Goal: Communication & Community: Answer question/provide support

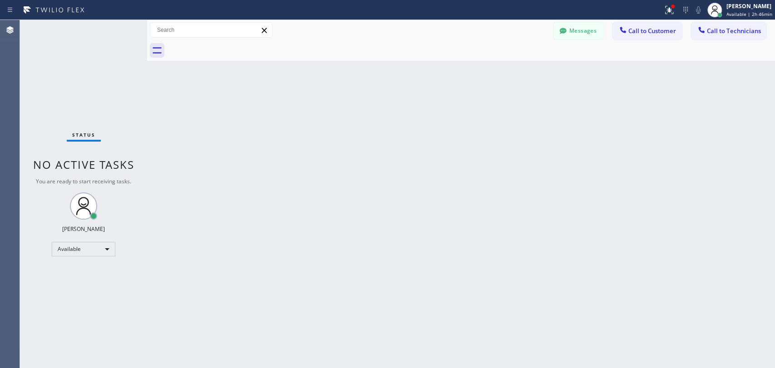
scroll to position [589, 0]
drag, startPoint x: 735, startPoint y: 93, endPoint x: 11, endPoint y: 145, distance: 725.8
click at [735, 93] on div "Back to Dashboard Change Sender ID Customers Technicians IB [PERSON_NAME] [DATE…" at bounding box center [461, 194] width 628 height 348
drag, startPoint x: 577, startPoint y: 149, endPoint x: 568, endPoint y: 142, distance: 11.7
click at [577, 149] on div "Back to Dashboard Change Sender ID Customers Technicians IB [PERSON_NAME] [DATE…" at bounding box center [461, 194] width 628 height 348
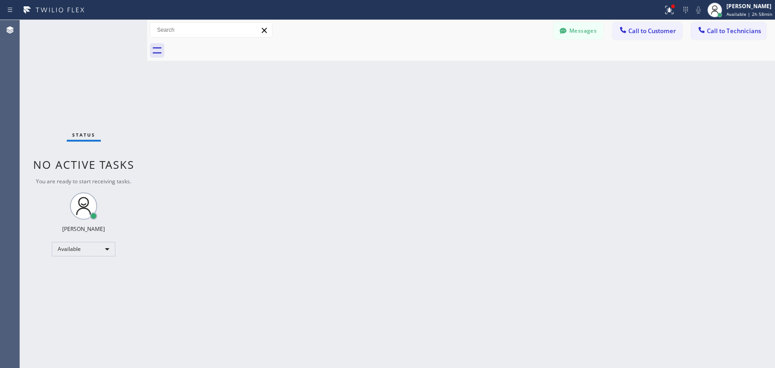
click at [660, 182] on div "Back to Dashboard Change Sender ID Customers Technicians IB [PERSON_NAME] [DATE…" at bounding box center [461, 194] width 628 height 348
click at [583, 32] on button "Messages" at bounding box center [579, 30] width 50 height 17
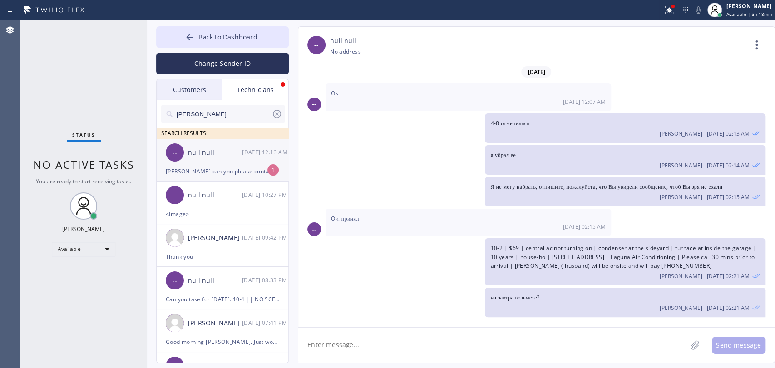
click at [208, 158] on div "-- null null [DATE] 12:13 AM" at bounding box center [223, 152] width 133 height 27
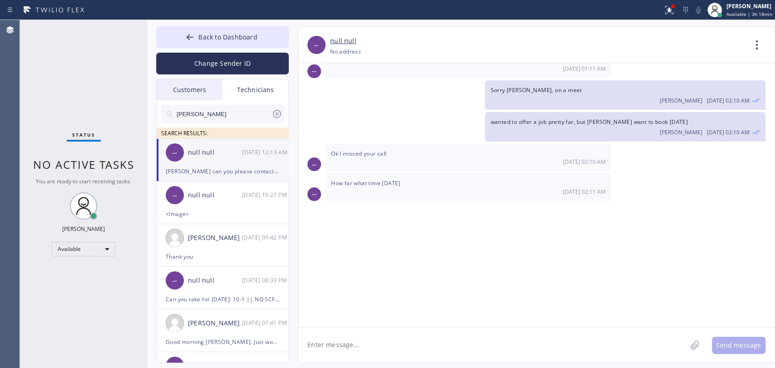
scroll to position [5375, 0]
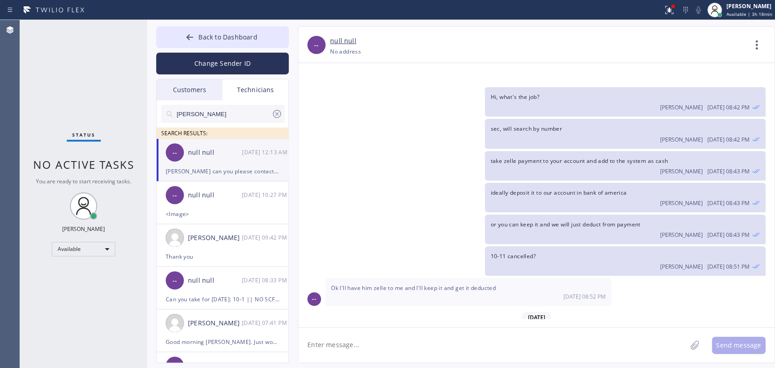
click at [380, 348] on textarea at bounding box center [492, 345] width 388 height 35
click at [357, 284] on span "Ok I'll have him zelle to me and I'll keep it and get it deducted" at bounding box center [413, 288] width 165 height 8
click at [373, 284] on span "Ok I'll have him zelle to me and I'll keep it and get it deducted" at bounding box center [413, 288] width 165 height 8
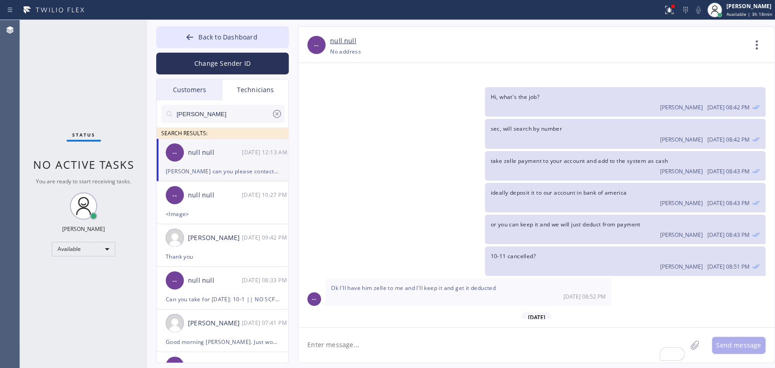
click at [352, 342] on textarea "To enrich screen reader interactions, please activate Accessibility in Grammarl…" at bounding box center [492, 345] width 388 height 35
type textarea "not answering?"
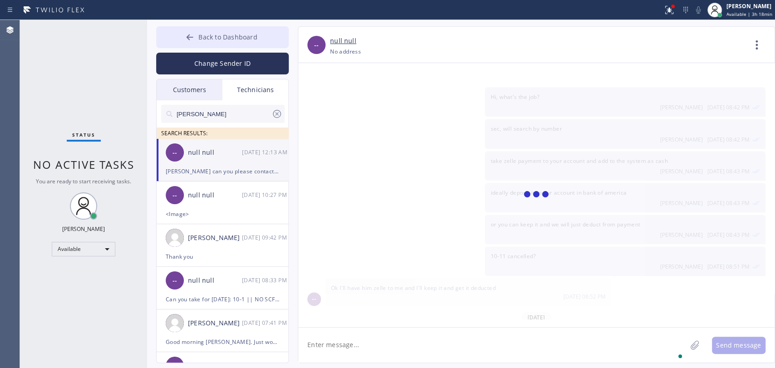
click at [219, 30] on button "Back to Dashboard" at bounding box center [222, 37] width 133 height 22
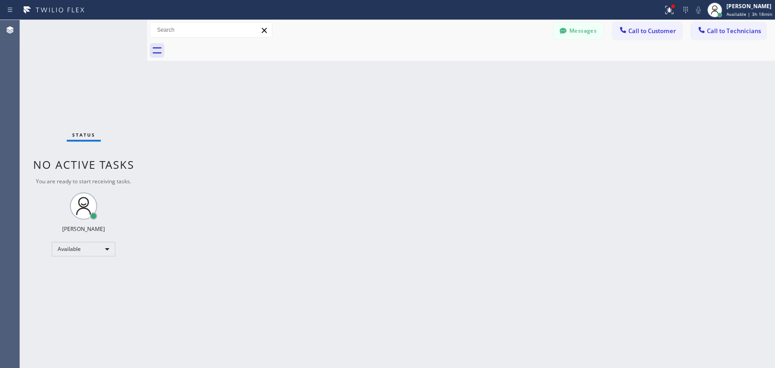
scroll to position [5406, 0]
click at [623, 27] on icon at bounding box center [622, 29] width 9 height 9
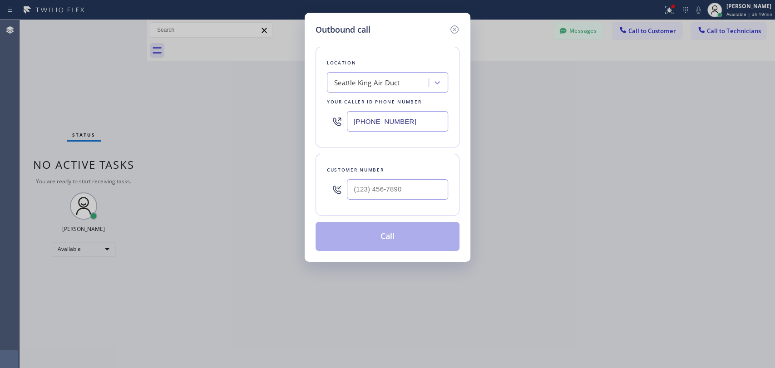
drag, startPoint x: 350, startPoint y: 72, endPoint x: 357, endPoint y: 89, distance: 18.5
click at [350, 73] on div "Seattle King Air Duct" at bounding box center [387, 82] width 121 height 20
paste input "AeroChill HVAC"
type input "AeroChill HVAC"
click at [361, 97] on div "AeroChill HVAC" at bounding box center [387, 102] width 121 height 16
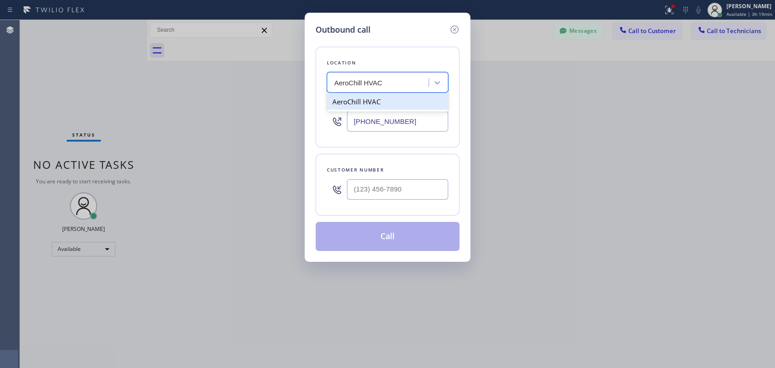
type input "[PHONE_NUMBER]"
click at [381, 188] on input "(___) ___-____" at bounding box center [397, 189] width 101 height 20
paste input "760) 815-6449"
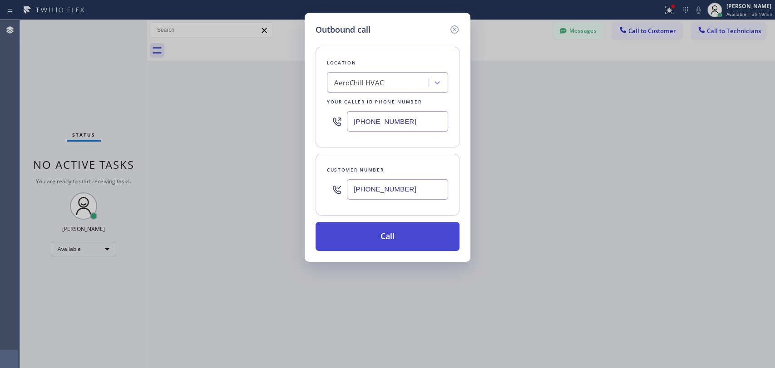
type input "[PHONE_NUMBER]"
click at [365, 238] on button "Call" at bounding box center [388, 236] width 144 height 29
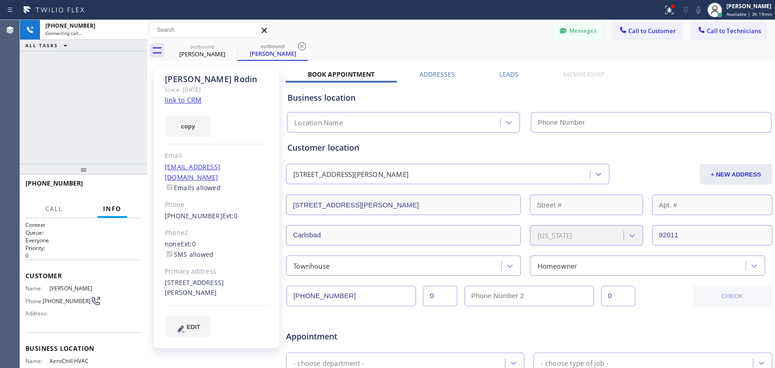
type input "[PHONE_NUMBER]"
click at [581, 25] on button "Messages" at bounding box center [579, 30] width 50 height 17
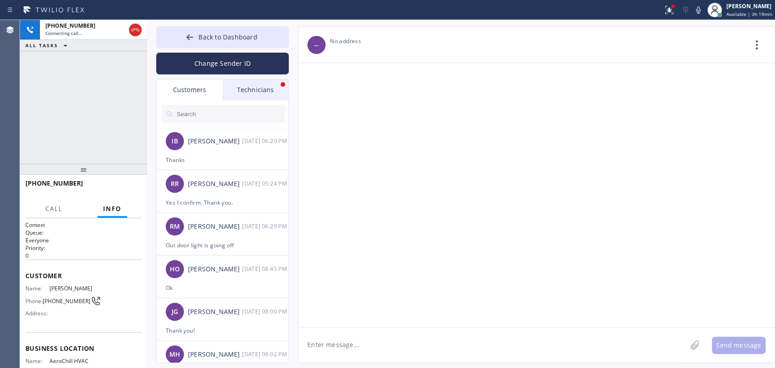
click at [241, 93] on div "Technicians" at bounding box center [256, 89] width 66 height 21
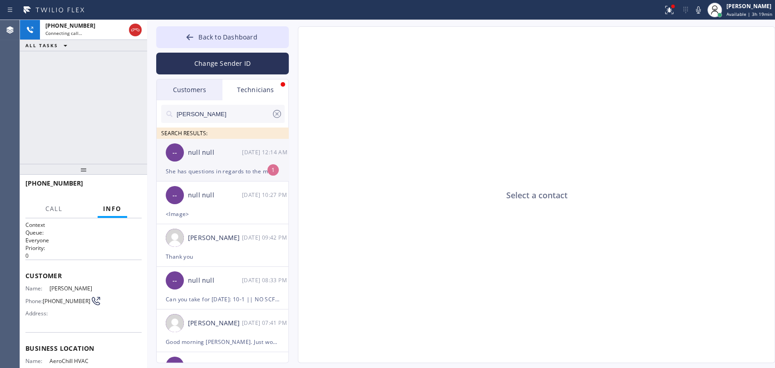
click at [209, 157] on div "null null" at bounding box center [215, 153] width 54 height 10
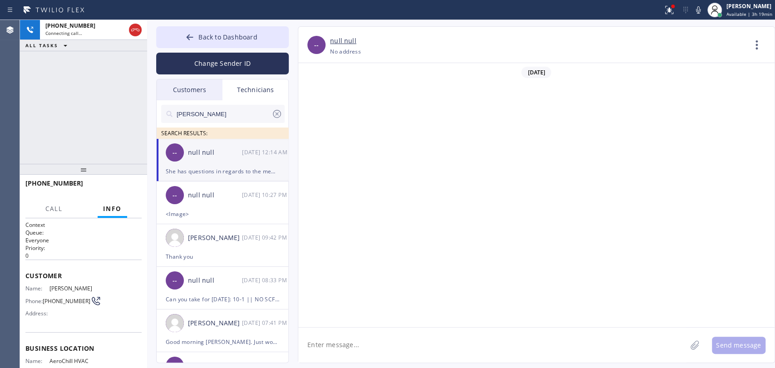
click at [358, 346] on textarea at bounding box center [492, 345] width 388 height 35
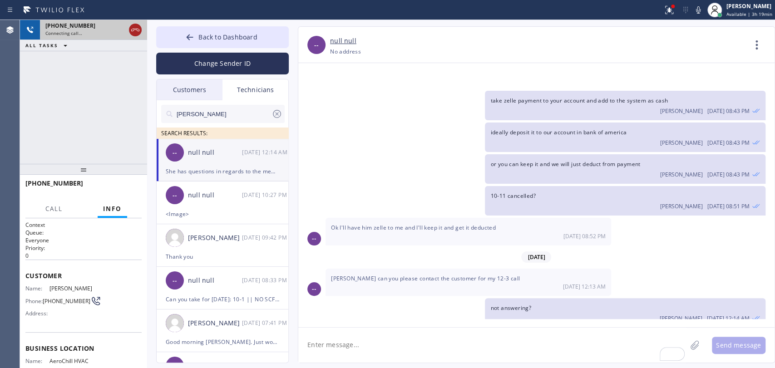
click at [132, 26] on icon at bounding box center [135, 30] width 11 height 11
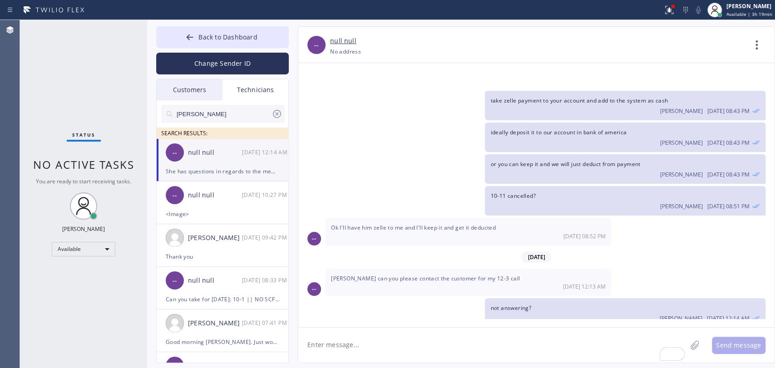
click at [429, 336] on span "She has questions in regards to the membership plans ant the cost of her job" at bounding box center [435, 340] width 208 height 8
click at [421, 336] on span "She has questions in regards to the membership plans ant the cost of her job" at bounding box center [435, 340] width 208 height 8
click at [415, 351] on textarea "To enrich screen reader interactions, please activate Accessibility in Grammarl…" at bounding box center [492, 345] width 388 height 35
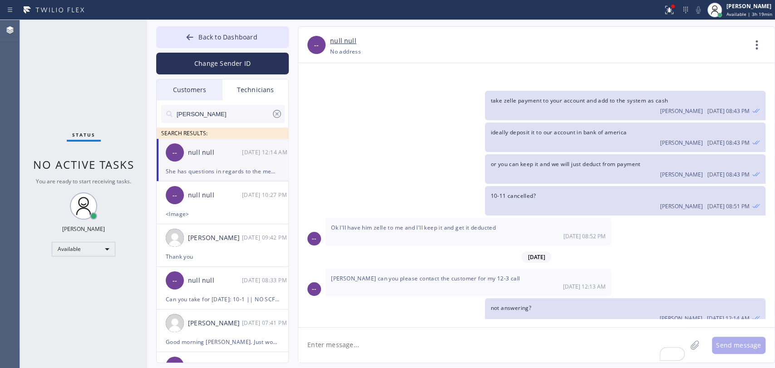
type textarea "a"
type textarea "r"
type textarea "Are u with her right now?"
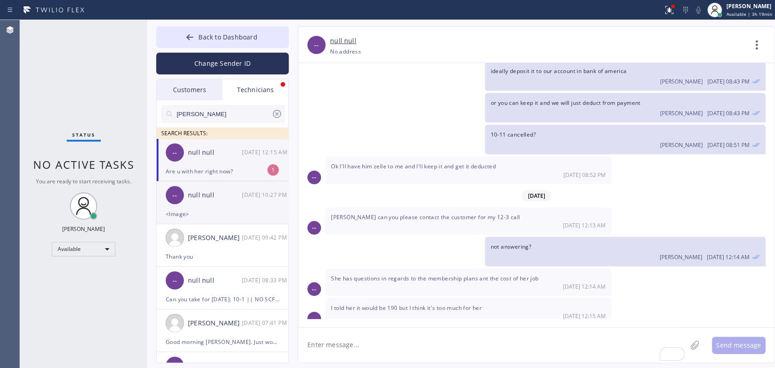
click at [252, 168] on div "Are u with her right now?" at bounding box center [223, 171] width 114 height 10
click at [747, 50] on icon at bounding box center [757, 45] width 22 height 22
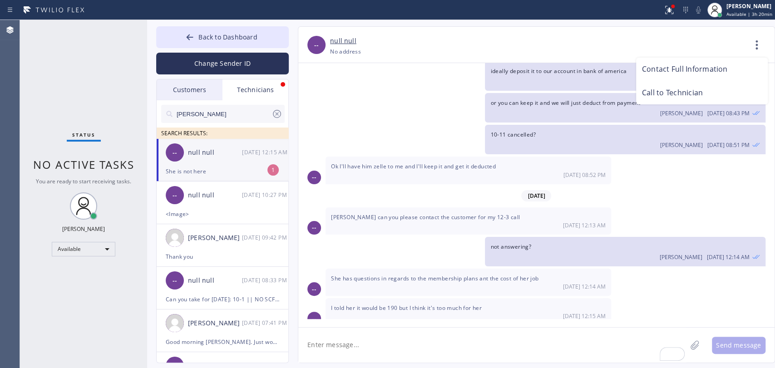
scroll to position [5526, 0]
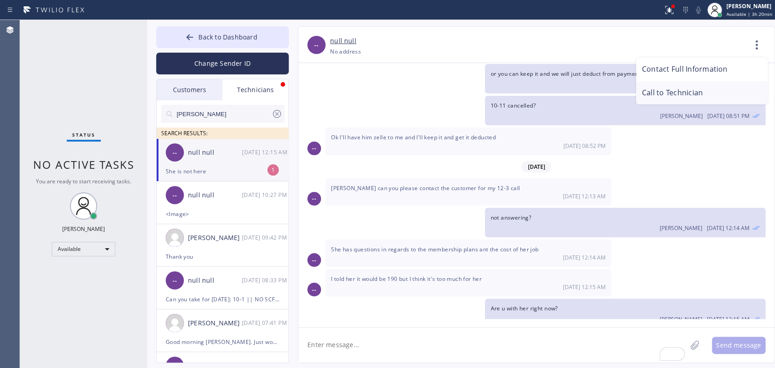
click at [701, 92] on li "Call to Technician" at bounding box center [702, 93] width 132 height 24
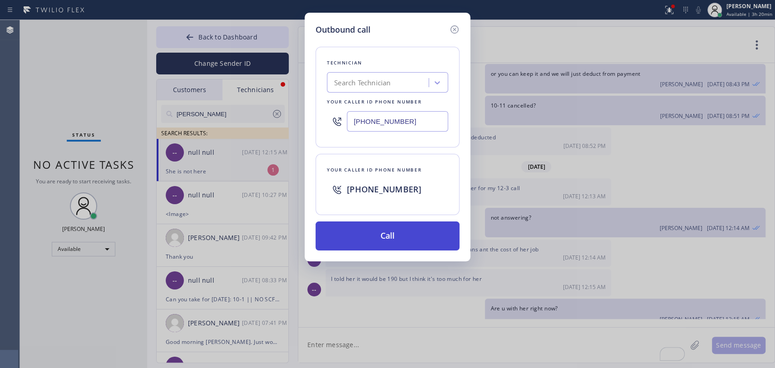
click at [405, 235] on button "Call" at bounding box center [388, 236] width 144 height 29
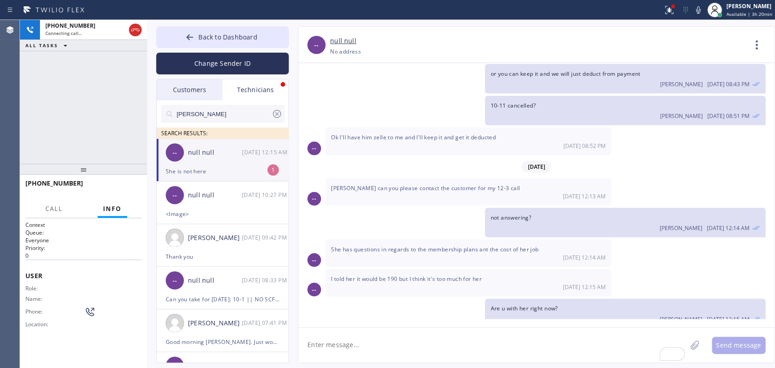
click at [335, 356] on textarea "To enrich screen reader interactions, please activate Accessibility in Grammarl…" at bounding box center [492, 345] width 388 height 35
drag, startPoint x: 370, startPoint y: 236, endPoint x: 450, endPoint y: 235, distance: 79.9
click at [449, 275] on span "I told her it would be 190 but I think it's too much for her" at bounding box center [406, 279] width 151 height 8
click at [450, 275] on span "I told her it would be 190 but I think it's too much for her" at bounding box center [406, 279] width 151 height 8
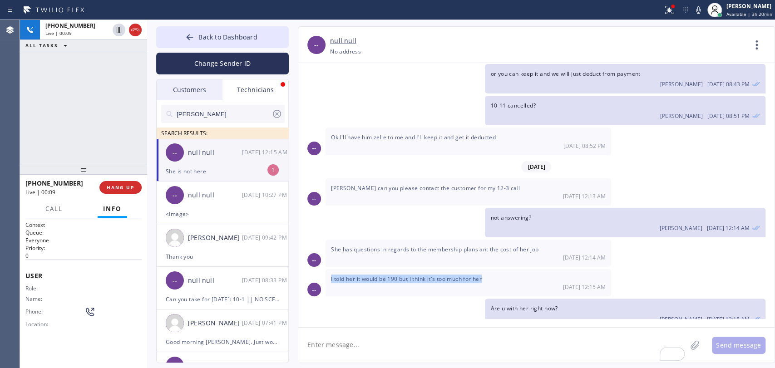
click at [450, 275] on span "I told her it would be 190 but I think it's too much for her" at bounding box center [406, 279] width 151 height 8
click at [446, 275] on span "I told her it would be 190 but I think it's too much for her" at bounding box center [406, 279] width 151 height 8
drag, startPoint x: 391, startPoint y: 243, endPoint x: 381, endPoint y: 244, distance: 9.1
click at [381, 269] on div "I told her it would be 190 but I think it's too much for her [DATE] 12:15 AM" at bounding box center [469, 282] width 286 height 27
click at [381, 283] on div "[DATE] 12:15 AM" at bounding box center [468, 287] width 275 height 8
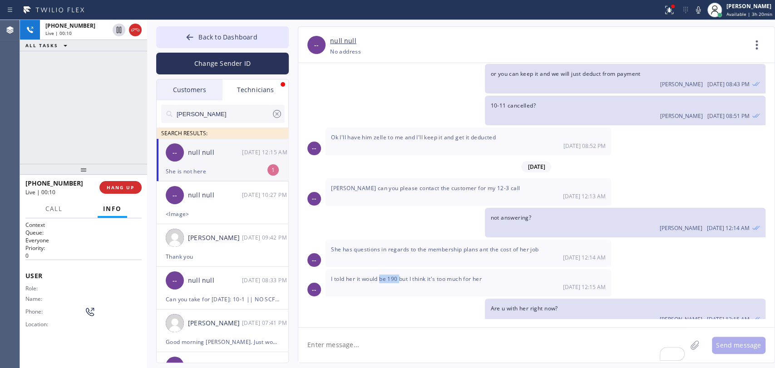
drag, startPoint x: 382, startPoint y: 238, endPoint x: 401, endPoint y: 239, distance: 18.2
click at [401, 275] on span "I told her it would be 190 but I think it's too much for her" at bounding box center [406, 279] width 151 height 8
drag, startPoint x: 401, startPoint y: 239, endPoint x: 394, endPoint y: 238, distance: 6.9
click at [394, 275] on span "I told her it would be 190 but I think it's too much for her" at bounding box center [406, 279] width 151 height 8
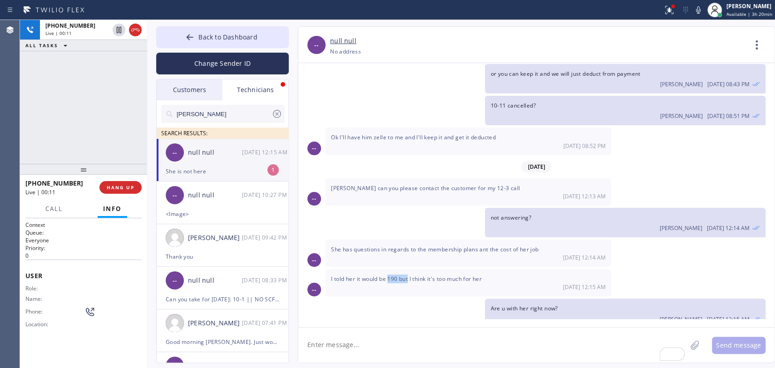
click at [393, 275] on span "I told her it would be 190 but I think it's too much for her" at bounding box center [406, 279] width 151 height 8
click at [218, 175] on div "She is not here" at bounding box center [223, 171] width 114 height 10
drag, startPoint x: 419, startPoint y: 292, endPoint x: 391, endPoint y: 241, distance: 57.3
click at [418, 331] on div "She is not here [DATE] 12:15 AM" at bounding box center [469, 344] width 286 height 27
click at [389, 275] on span "I told her it would be 190 but I think it's too much for her" at bounding box center [406, 279] width 151 height 8
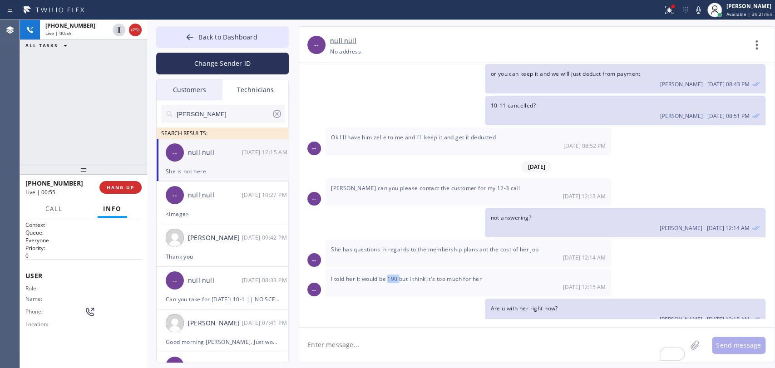
click at [389, 275] on span "I told her it would be 190 but I think it's too much for her" at bounding box center [406, 279] width 151 height 8
click at [388, 275] on span "I told her it would be 190 but I think it's too much for her" at bounding box center [406, 279] width 151 height 8
click at [476, 275] on span "I told her it would be 190 but I think it's too much for her" at bounding box center [406, 279] width 151 height 8
click at [477, 275] on span "I told her it would be 190 but I think it's too much for her" at bounding box center [406, 279] width 151 height 8
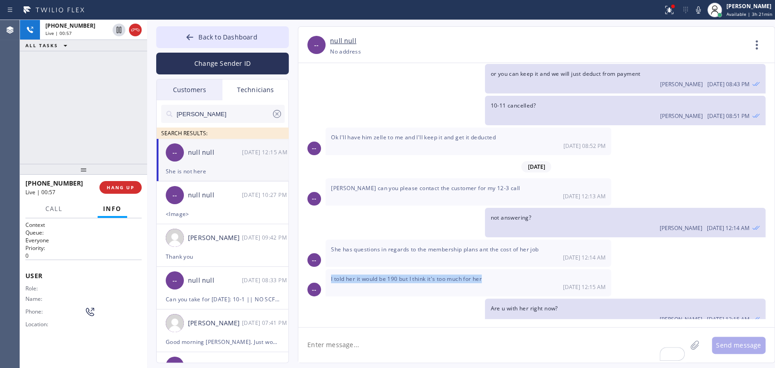
click at [477, 275] on span "I told her it would be 190 but I think it's too much for her" at bounding box center [406, 279] width 151 height 8
click at [468, 275] on span "I told her it would be 190 but I think it's too much for her" at bounding box center [406, 279] width 151 height 8
drag, startPoint x: 465, startPoint y: 239, endPoint x: 357, endPoint y: 234, distance: 108.2
click at [364, 269] on div "I told her it would be 190 but I think it's too much for her [DATE] 12:15 AM" at bounding box center [469, 282] width 286 height 27
click at [357, 275] on span "I told her it would be 190 but I think it's too much for her" at bounding box center [406, 279] width 151 height 8
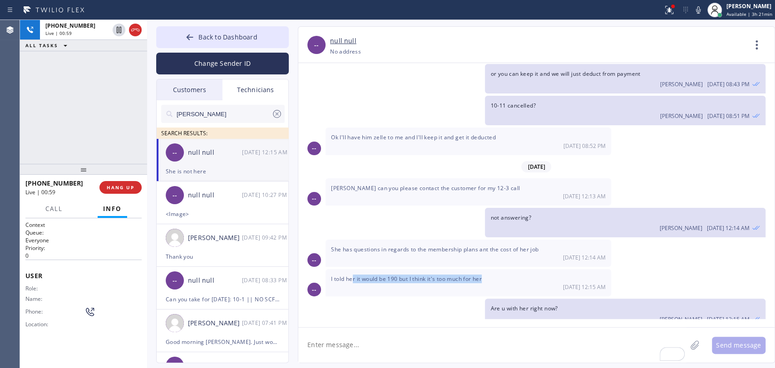
drag, startPoint x: 355, startPoint y: 237, endPoint x: 487, endPoint y: 233, distance: 132.2
click at [487, 269] on div "I told her it would be 190 but I think it's too much for her [DATE] 12:15 AM" at bounding box center [469, 282] width 286 height 27
drag, startPoint x: 487, startPoint y: 233, endPoint x: 346, endPoint y: 236, distance: 140.4
click at [346, 269] on div "I told her it would be 190 but I think it's too much for her [DATE] 12:15 AM" at bounding box center [469, 282] width 286 height 27
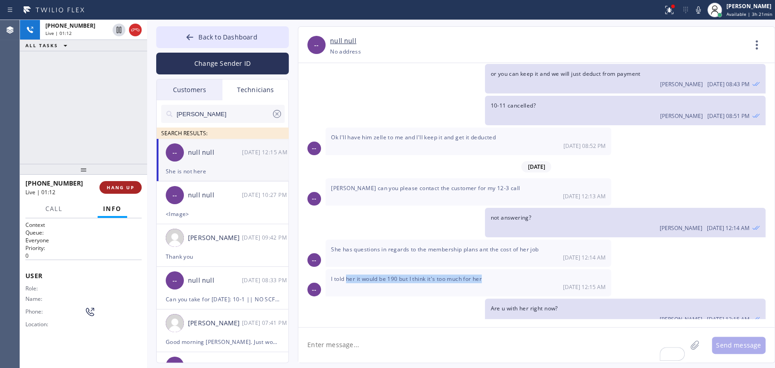
click at [121, 187] on span "HANG UP" at bounding box center [121, 187] width 28 height 6
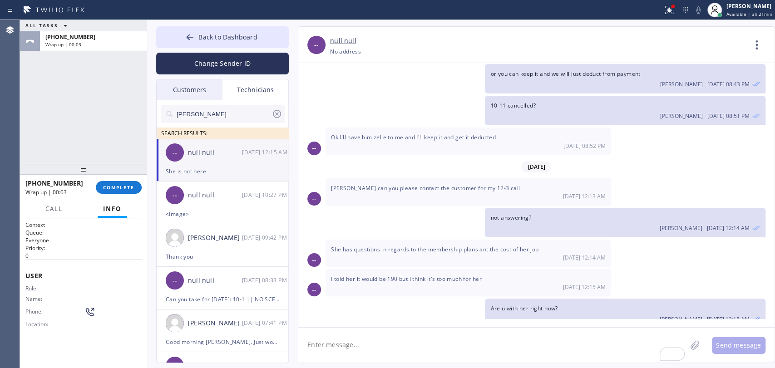
click at [100, 119] on div "ALL TASKS ALL TASKS ACTIVE TASKS TASKS IN WRAP UP [PHONE_NUMBER] Wrap up | 00:03" at bounding box center [83, 92] width 127 height 144
click at [114, 190] on span "COMPLETE" at bounding box center [118, 187] width 31 height 6
click at [403, 348] on textarea "To enrich screen reader interactions, please activate Accessibility in Grammarl…" at bounding box center [492, 345] width 388 height 35
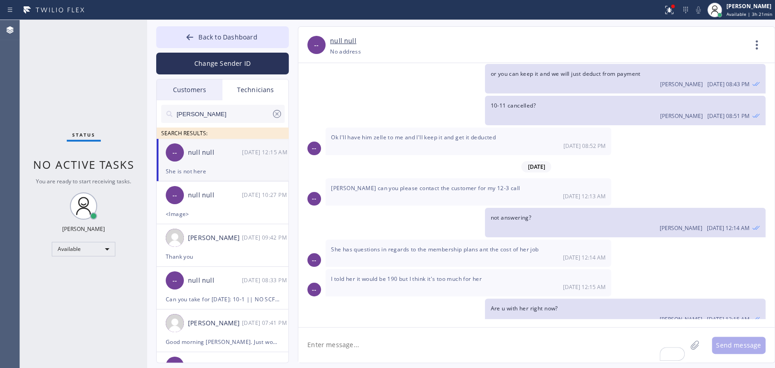
click at [403, 348] on textarea "To enrich screen reader interactions, please activate Accessibility in Grammarl…" at bounding box center [492, 345] width 388 height 35
click at [233, 41] on span "Back to Dashboard" at bounding box center [227, 37] width 59 height 9
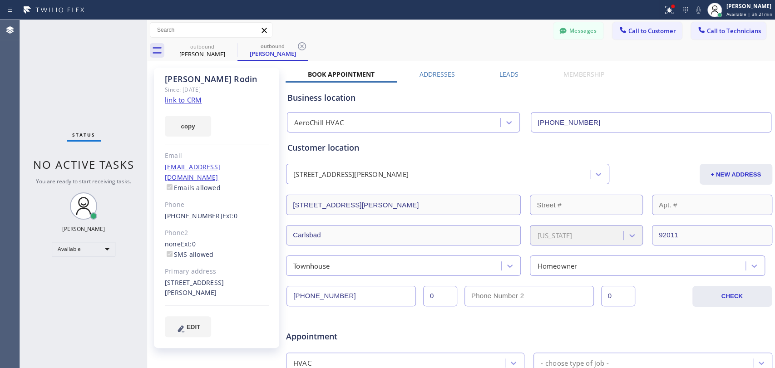
drag, startPoint x: 633, startPoint y: 32, endPoint x: 594, endPoint y: 57, distance: 47.0
click at [633, 31] on span "Call to Customer" at bounding box center [652, 31] width 48 height 8
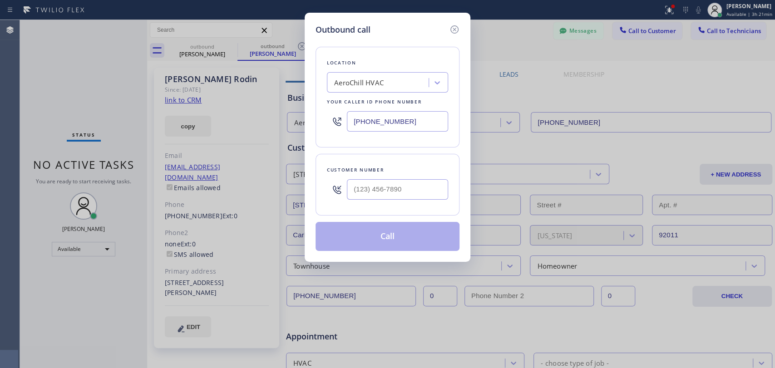
click at [383, 192] on input "text" at bounding box center [397, 189] width 101 height 20
type input "(___) ___-____"
click at [375, 84] on div "AeroChill HVAC" at bounding box center [358, 83] width 49 height 10
paste input "[GEOGRAPHIC_DATA] Plumbing"
type input "[GEOGRAPHIC_DATA] Plumbing"
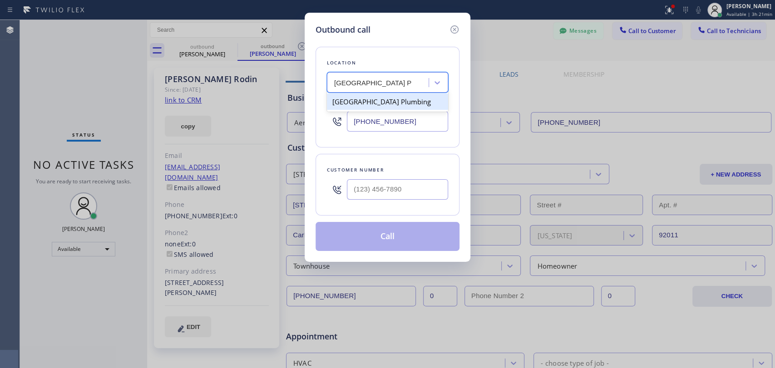
click at [370, 101] on div "[GEOGRAPHIC_DATA] Plumbing" at bounding box center [387, 102] width 121 height 16
type input "[PHONE_NUMBER]"
click at [459, 21] on div "Outbound call Location [GEOGRAPHIC_DATA] Plumbing Your caller id phone number […" at bounding box center [388, 137] width 166 height 249
click at [454, 30] on icon at bounding box center [454, 29] width 11 height 11
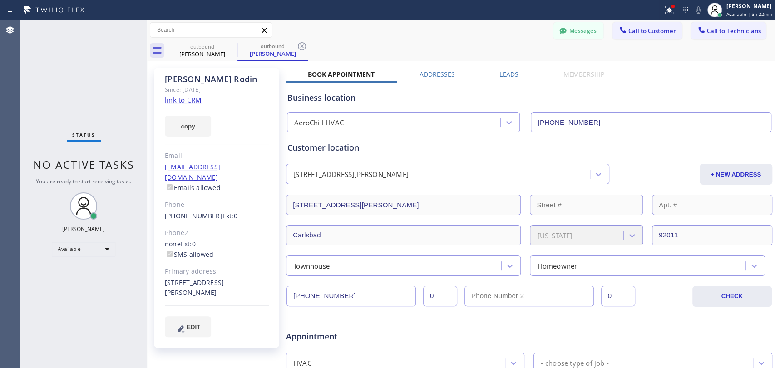
drag, startPoint x: 741, startPoint y: 38, endPoint x: 646, endPoint y: 54, distance: 96.7
click at [736, 39] on button "Call to Technicians" at bounding box center [728, 30] width 75 height 17
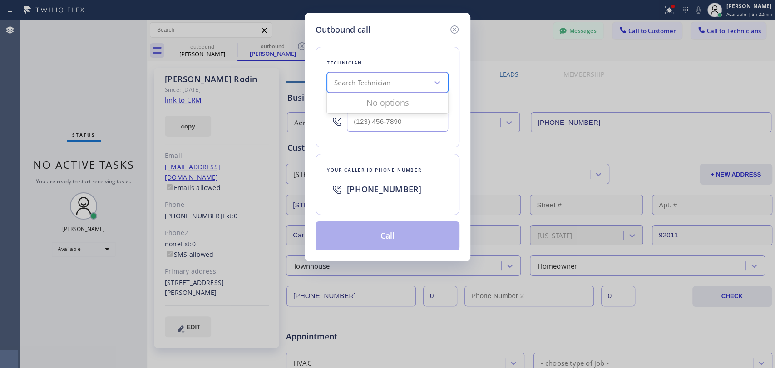
click at [373, 87] on div "Search Technician" at bounding box center [362, 83] width 56 height 10
type input "seva"
click at [351, 102] on div "[PERSON_NAME]" at bounding box center [387, 102] width 121 height 16
type input "[PHONE_NUMBER]"
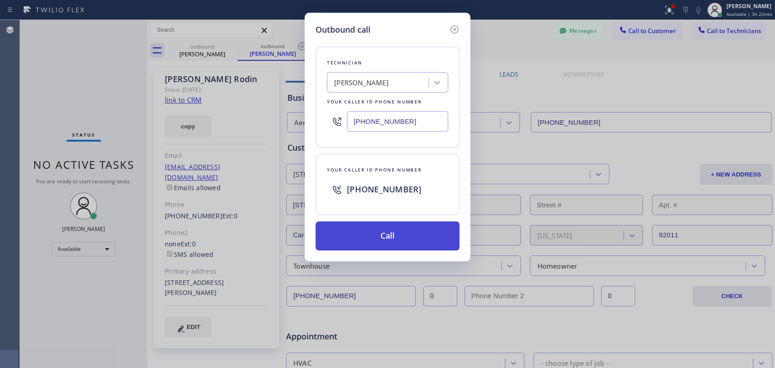
click at [335, 230] on button "Call" at bounding box center [388, 236] width 144 height 29
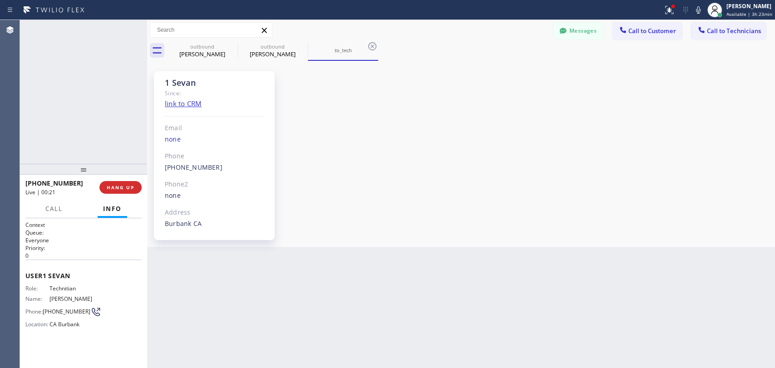
scroll to position [2777, 0]
click at [119, 184] on span "HANG UP" at bounding box center [121, 187] width 28 height 6
click at [110, 164] on div at bounding box center [83, 169] width 127 height 11
click at [114, 183] on button "COMPLETE" at bounding box center [119, 188] width 46 height 13
click at [108, 150] on div "ALL TASKS ALL TASKS ACTIVE TASKS TASKS IN WRAP UP [PHONE_NUMBER] Wrap up | 00:50" at bounding box center [83, 92] width 127 height 144
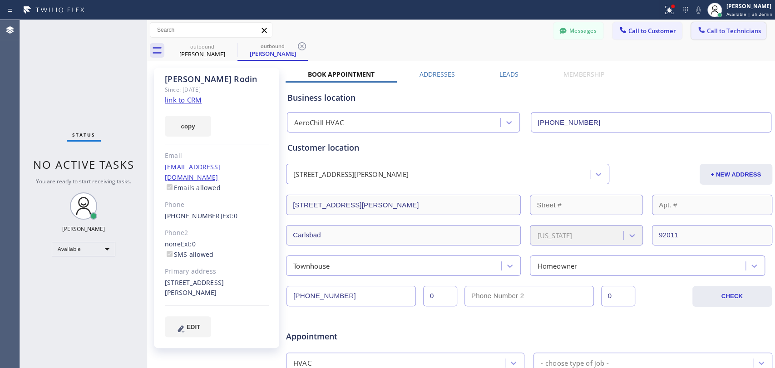
click at [718, 27] on span "Call to Technicians" at bounding box center [734, 31] width 54 height 8
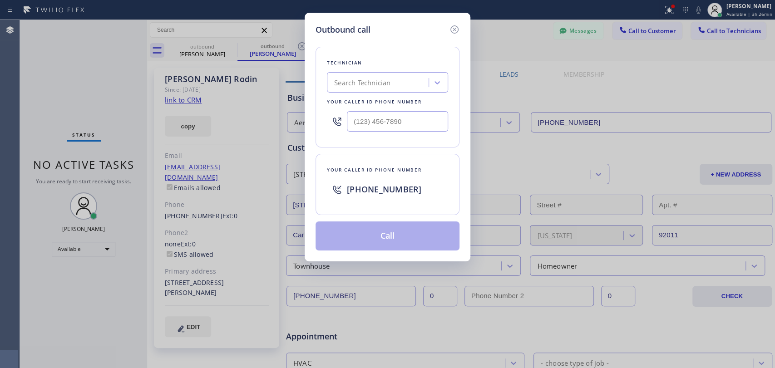
drag, startPoint x: 362, startPoint y: 88, endPoint x: 361, endPoint y: 75, distance: 12.8
click at [362, 88] on div "Search Technician" at bounding box center [379, 83] width 99 height 16
type input "[PERSON_NAME]"
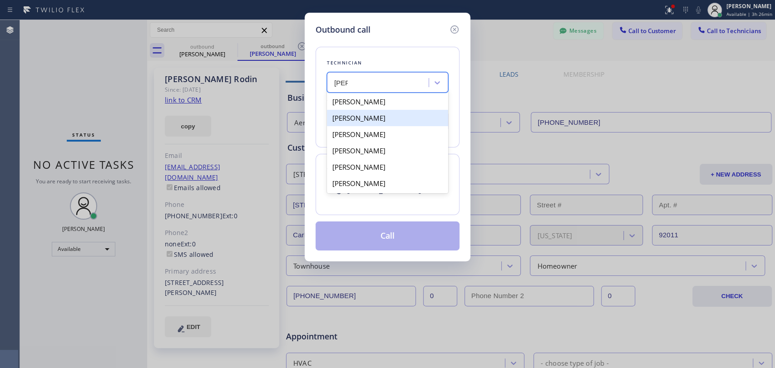
click at [366, 118] on div "[PERSON_NAME]" at bounding box center [387, 118] width 121 height 16
type input "[PHONE_NUMBER]"
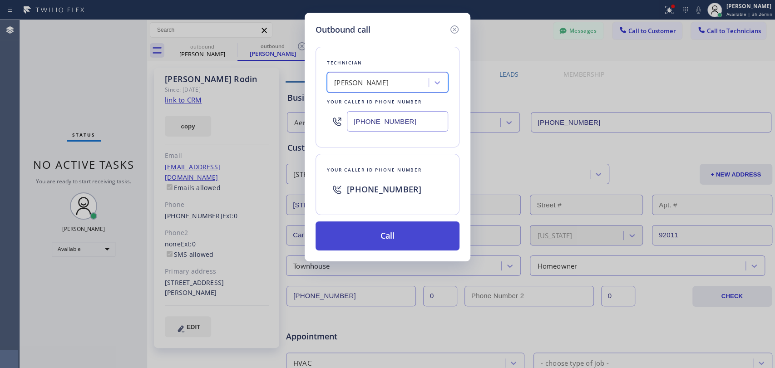
click at [354, 238] on button "Call" at bounding box center [388, 236] width 144 height 29
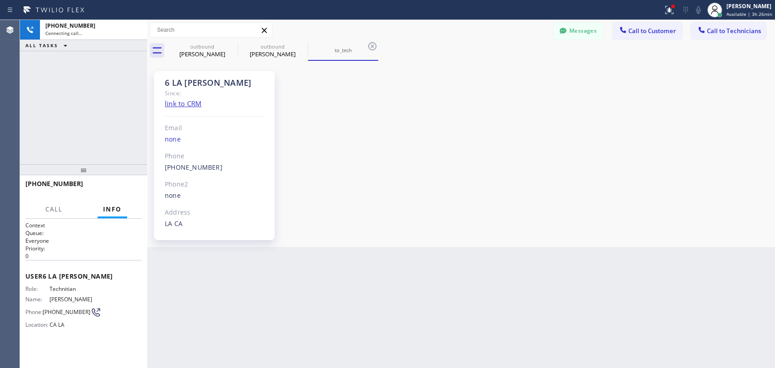
scroll to position [5526, 0]
click at [267, 131] on div "6 LA [PERSON_NAME] Since: link to CRM Email none Phone [PHONE_NUMBER] Outbound …" at bounding box center [214, 155] width 121 height 169
click at [189, 92] on div "Since:" at bounding box center [214, 93] width 99 height 10
click at [188, 90] on div "Since:" at bounding box center [214, 93] width 99 height 10
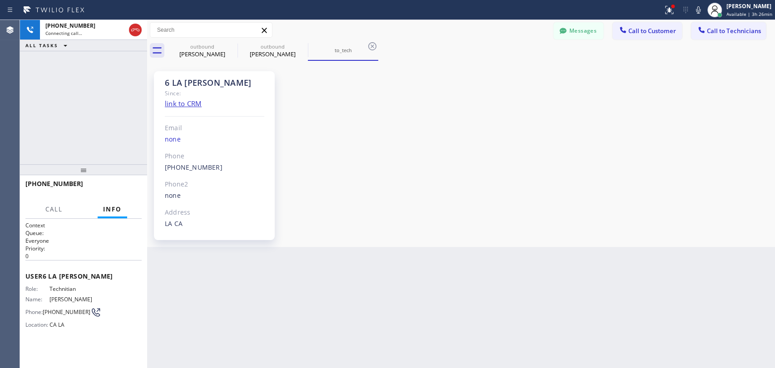
click at [185, 87] on div "6 LA [PERSON_NAME]" at bounding box center [214, 83] width 99 height 10
click at [183, 84] on div "6 LA [PERSON_NAME]" at bounding box center [214, 83] width 99 height 10
click at [183, 81] on div "6 LA [PERSON_NAME]" at bounding box center [214, 83] width 99 height 10
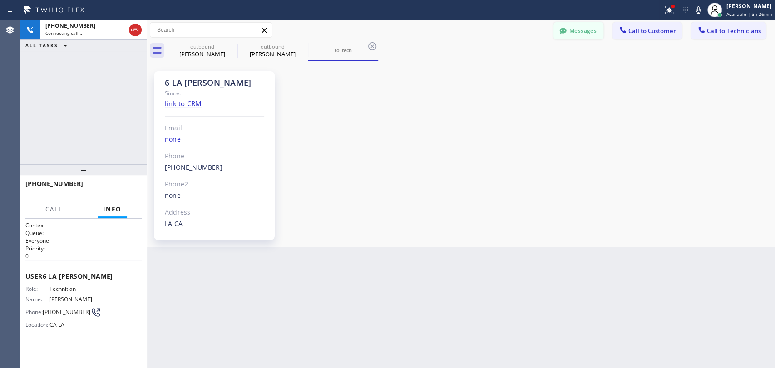
click at [555, 34] on button "Messages" at bounding box center [579, 30] width 50 height 17
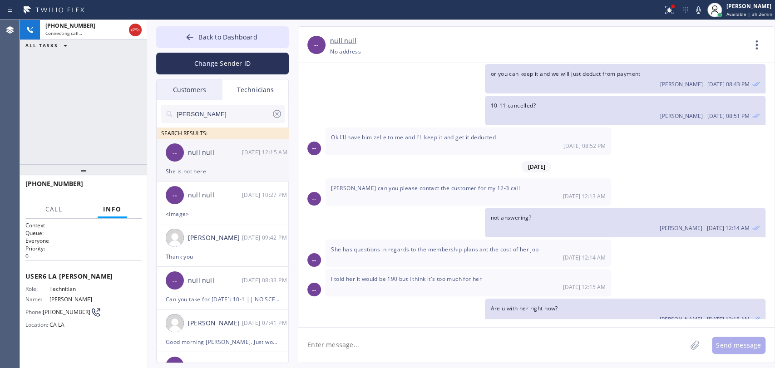
click at [199, 166] on div "She is not here" at bounding box center [223, 171] width 114 height 10
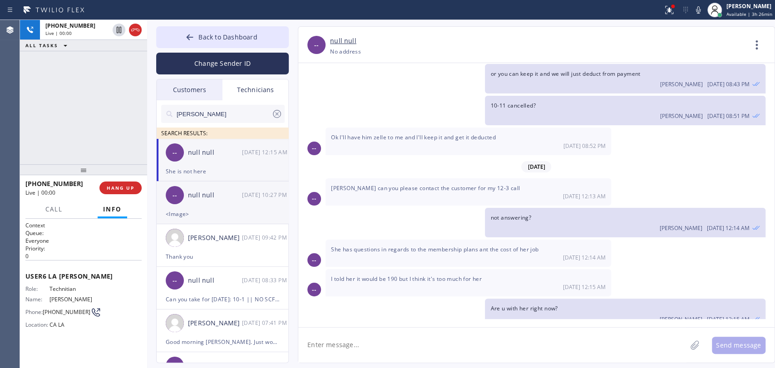
click at [175, 210] on div "<Image>" at bounding box center [223, 214] width 114 height 10
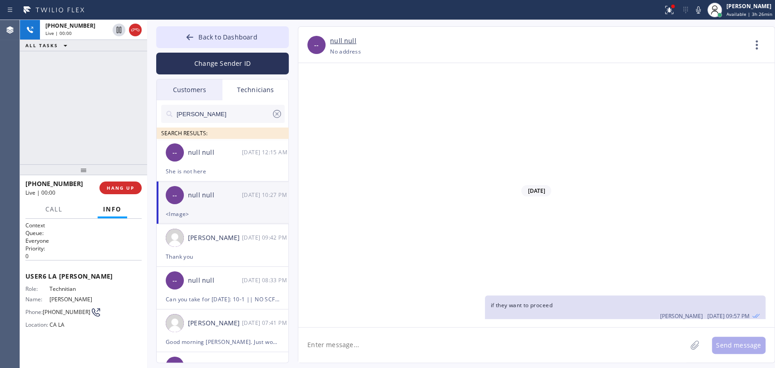
scroll to position [8159, 0]
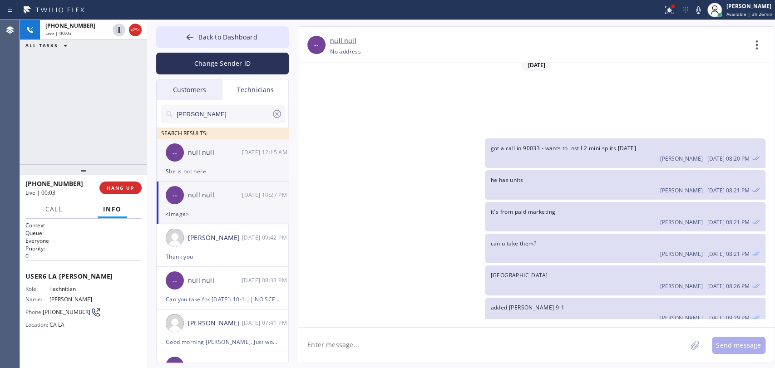
click at [188, 157] on div "null null" at bounding box center [215, 153] width 54 height 10
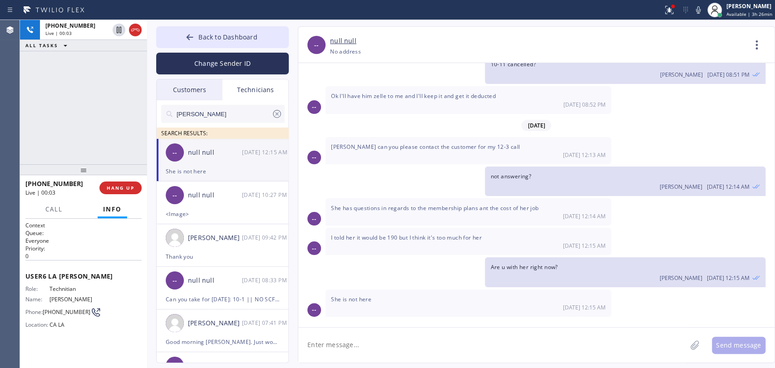
scroll to position [5526, 0]
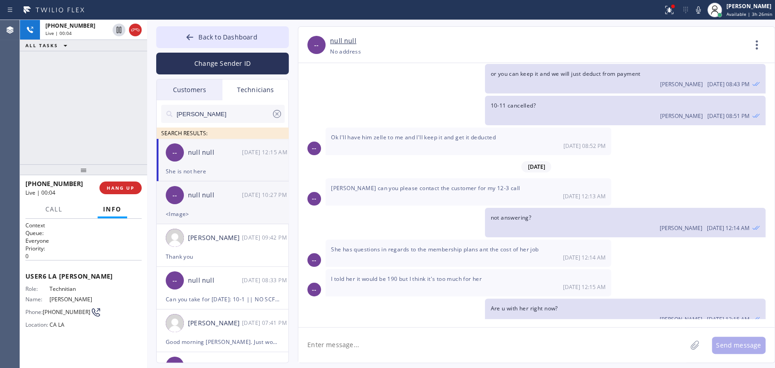
click at [238, 209] on div "<Image>" at bounding box center [223, 214] width 114 height 10
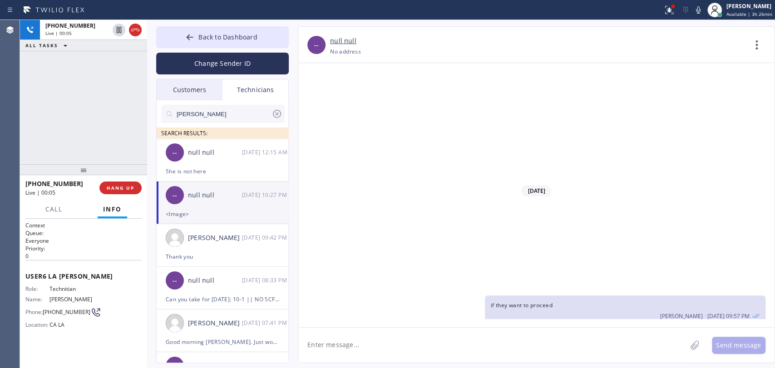
scroll to position [8159, 0]
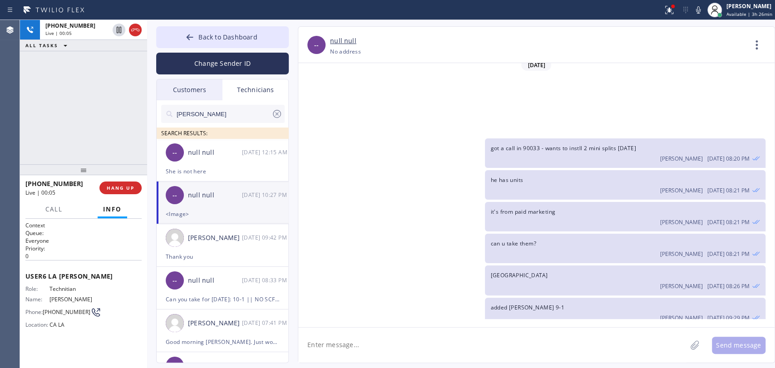
click at [117, 191] on button "HANG UP" at bounding box center [120, 188] width 42 height 13
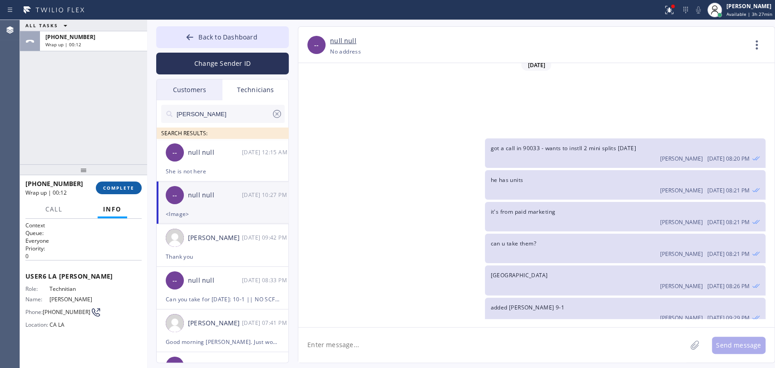
click at [121, 186] on span "COMPLETE" at bounding box center [118, 188] width 31 height 6
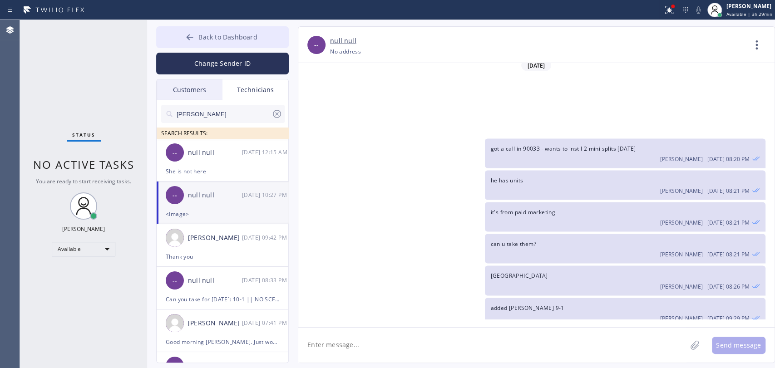
click at [198, 45] on button "Back to Dashboard" at bounding box center [222, 37] width 133 height 22
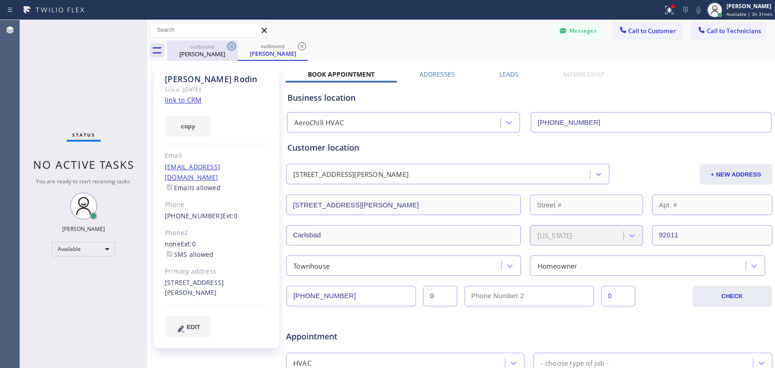
click at [231, 51] on icon at bounding box center [231, 46] width 11 height 11
click at [231, 46] on icon at bounding box center [231, 46] width 11 height 11
click at [237, 46] on div "outbound [PERSON_NAME]" at bounding box center [272, 50] width 70 height 20
click at [244, 70] on div "[PERSON_NAME] Since: [DATE] link to CRM copy Email [EMAIL_ADDRESS][DOMAIN_NAME]…" at bounding box center [216, 208] width 125 height 281
click at [725, 36] on button "Call to Technicians" at bounding box center [728, 30] width 75 height 17
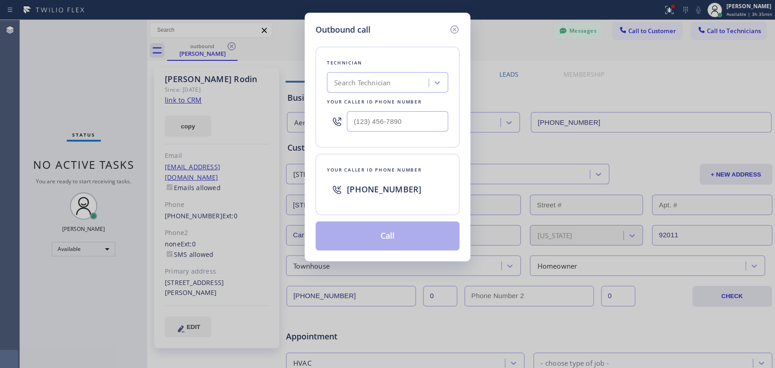
click at [469, 64] on div "Outbound call Technician Search Technician Your caller id phone number Your cal…" at bounding box center [388, 137] width 166 height 249
click at [443, 71] on div "Technician Search Technician Your caller id phone number" at bounding box center [388, 97] width 144 height 101
click at [429, 79] on div at bounding box center [437, 82] width 16 height 16
type input "[PERSON_NAME]"
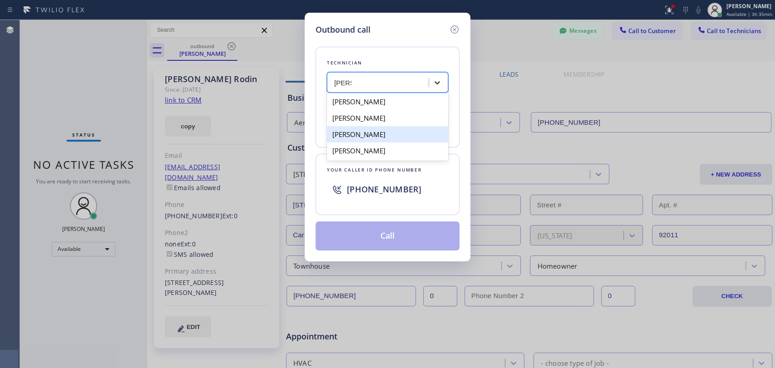
type input "[PHONE_NUMBER]"
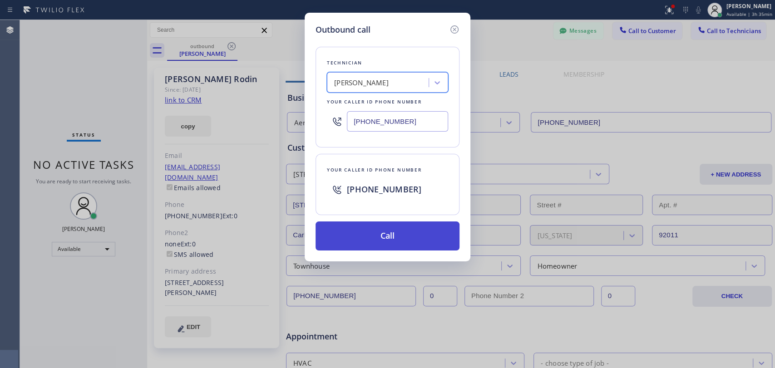
click at [391, 235] on button "Call" at bounding box center [388, 236] width 144 height 29
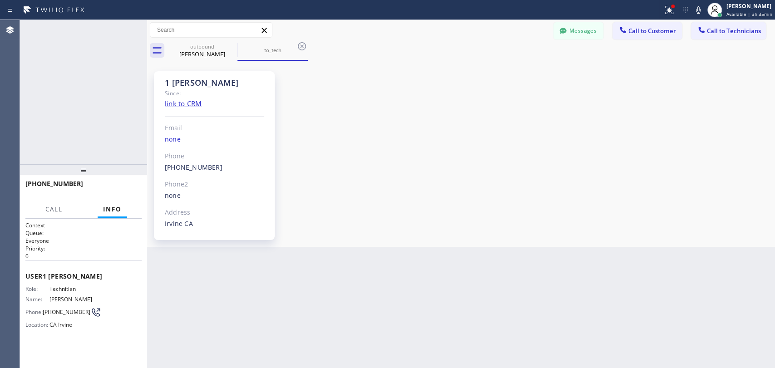
scroll to position [13904, 0]
drag, startPoint x: 137, startPoint y: 31, endPoint x: 235, endPoint y: 36, distance: 98.2
click at [137, 31] on icon at bounding box center [135, 30] width 11 height 11
click at [738, 36] on button "Call to Technicians" at bounding box center [728, 30] width 75 height 17
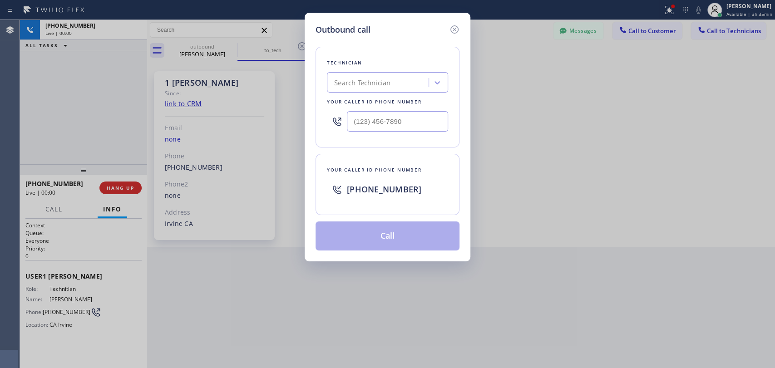
click at [391, 81] on div "Search Technician" at bounding box center [379, 83] width 99 height 16
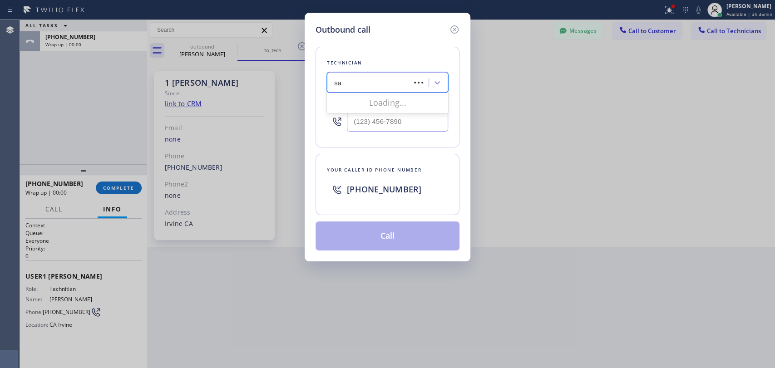
type input "[PERSON_NAME]"
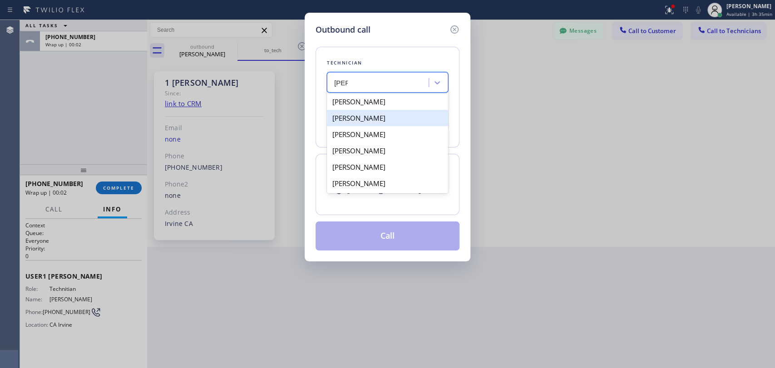
click at [360, 124] on div "[PERSON_NAME]" at bounding box center [387, 118] width 121 height 16
type input "[PHONE_NUMBER]"
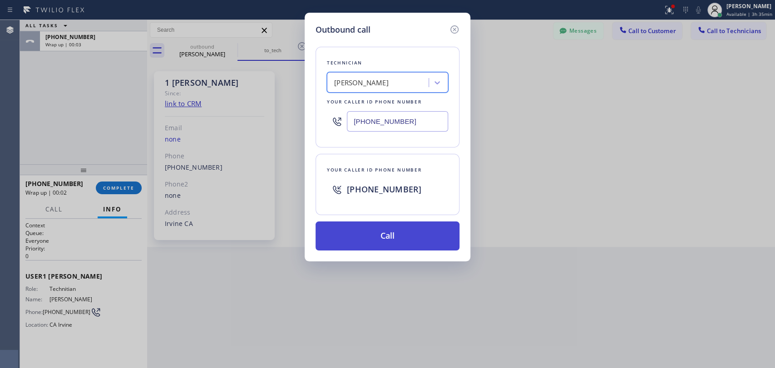
click at [371, 227] on button "Call" at bounding box center [388, 236] width 144 height 29
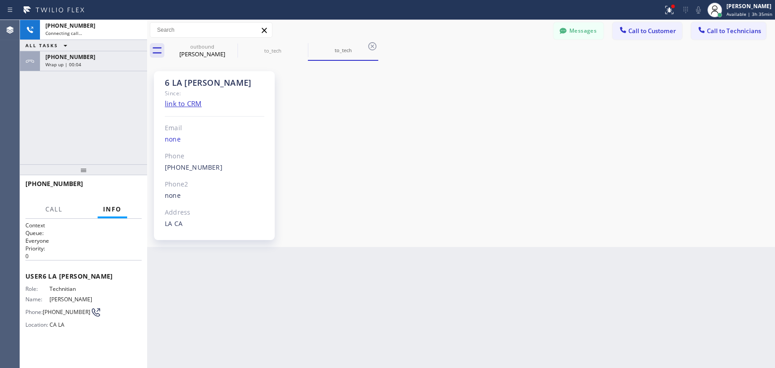
scroll to position [5526, 0]
drag, startPoint x: 110, startPoint y: 186, endPoint x: 60, endPoint y: 200, distance: 51.9
click at [110, 186] on span "HANG UP" at bounding box center [121, 188] width 28 height 6
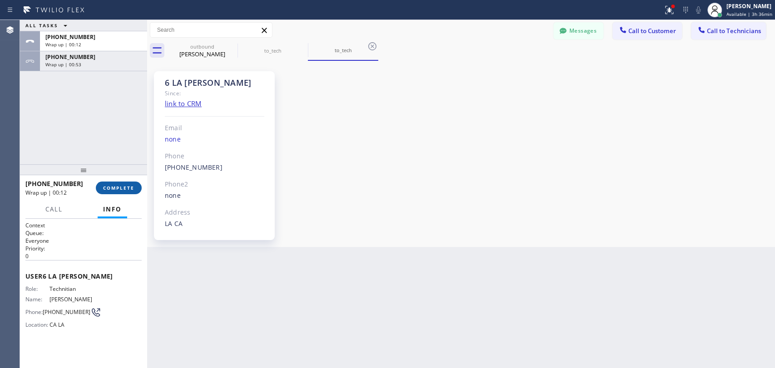
click at [129, 190] on span "COMPLETE" at bounding box center [118, 188] width 31 height 6
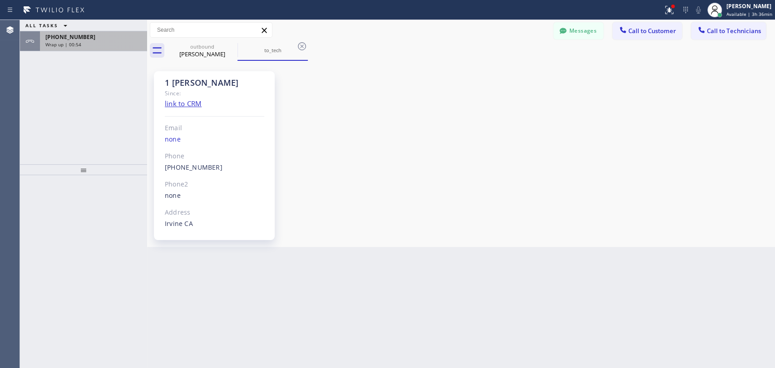
click at [95, 49] on div "[PHONE_NUMBER] Wrap up | 00:54" at bounding box center [92, 41] width 104 height 20
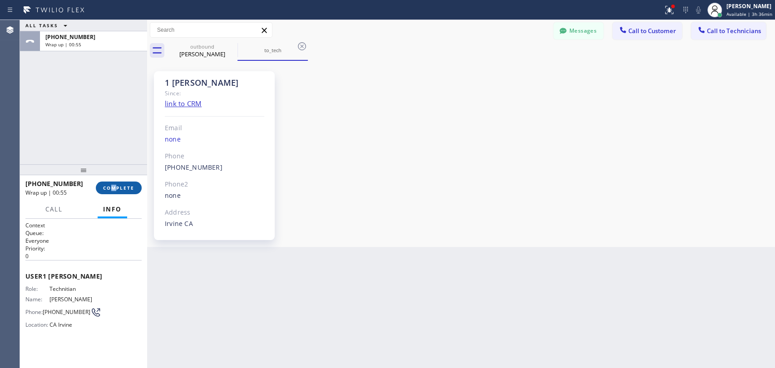
click at [114, 187] on div "[PHONE_NUMBER] Wrap up | 00:55 COMPLETE" at bounding box center [83, 188] width 116 height 24
click at [114, 187] on span "COMPLETE" at bounding box center [118, 188] width 31 height 6
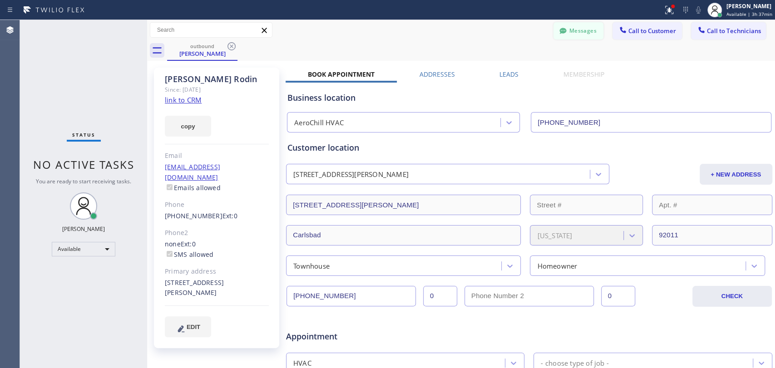
click at [563, 34] on button "Messages" at bounding box center [579, 30] width 50 height 17
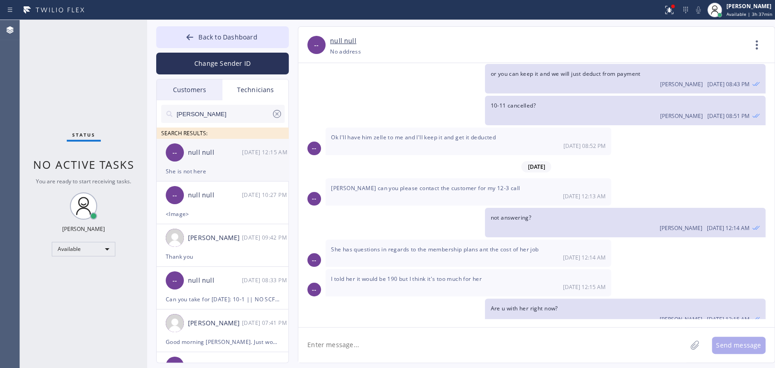
click at [223, 146] on div "-- null null [DATE] 12:15 AM" at bounding box center [223, 152] width 133 height 27
click at [338, 346] on textarea at bounding box center [492, 345] width 388 height 35
type textarea "u can go ahead and do the job, card is on file"
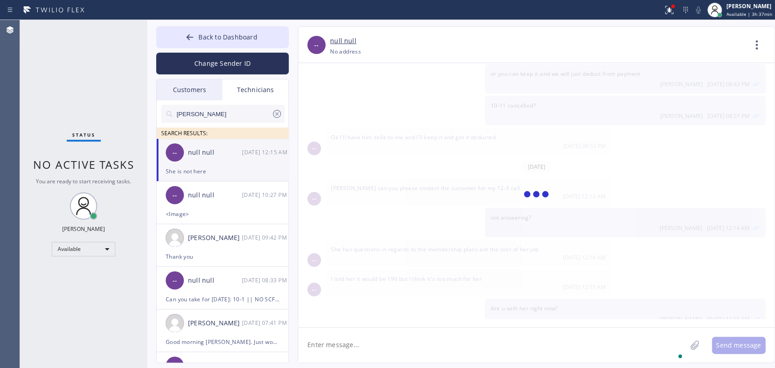
scroll to position [5557, 0]
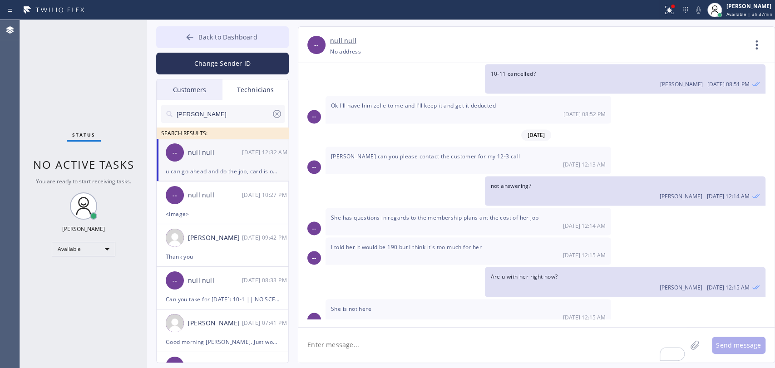
click at [257, 39] on span "Back to Dashboard" at bounding box center [227, 37] width 59 height 9
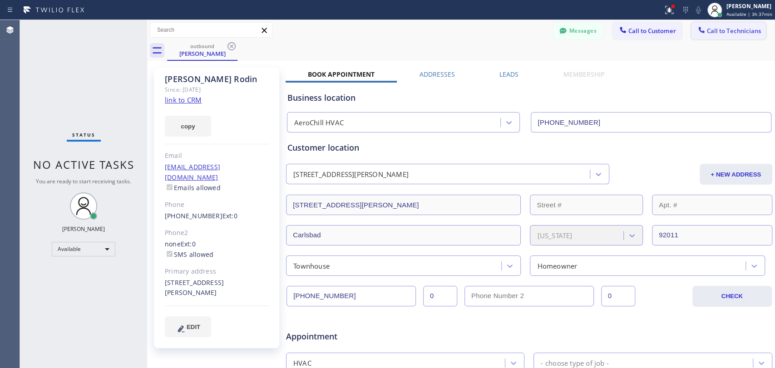
click at [707, 30] on span "Call to Technicians" at bounding box center [734, 31] width 54 height 8
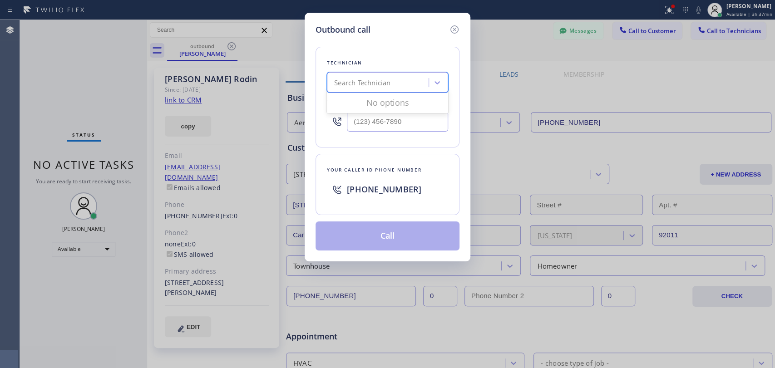
click at [337, 88] on div "Search Technician" at bounding box center [379, 83] width 99 height 16
type input "Fir"
type input "[PHONE_NUMBER]"
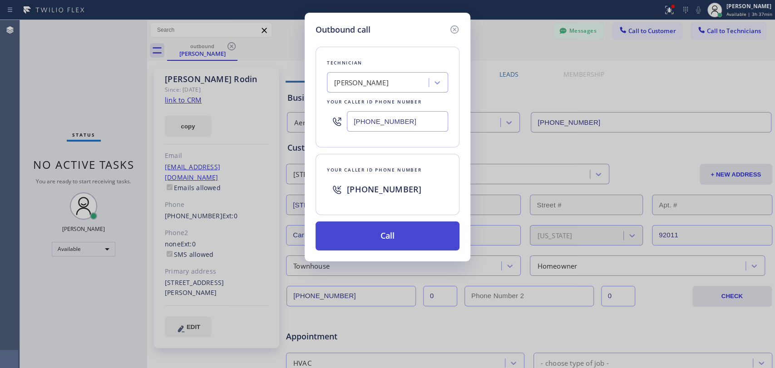
click at [378, 234] on button "Call" at bounding box center [388, 236] width 144 height 29
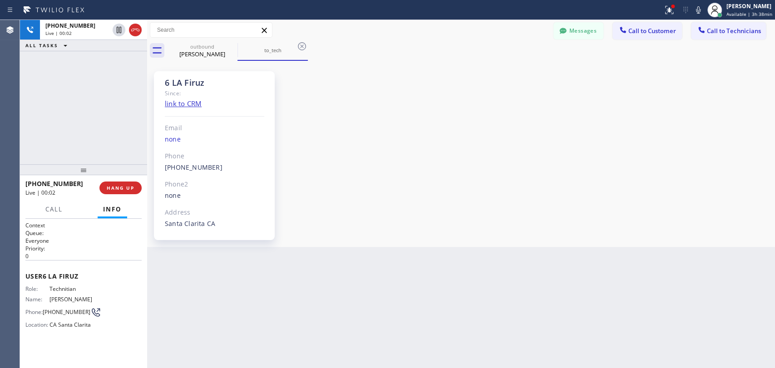
scroll to position [4181, 0]
click at [573, 33] on button "Messages" at bounding box center [579, 30] width 50 height 17
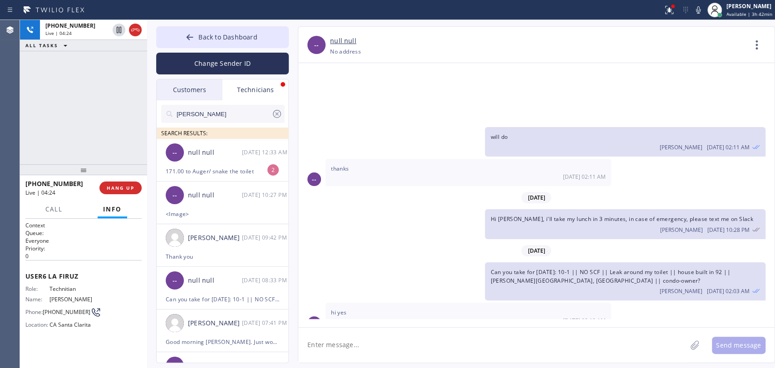
click at [213, 115] on input "[PERSON_NAME]" at bounding box center [224, 114] width 96 height 18
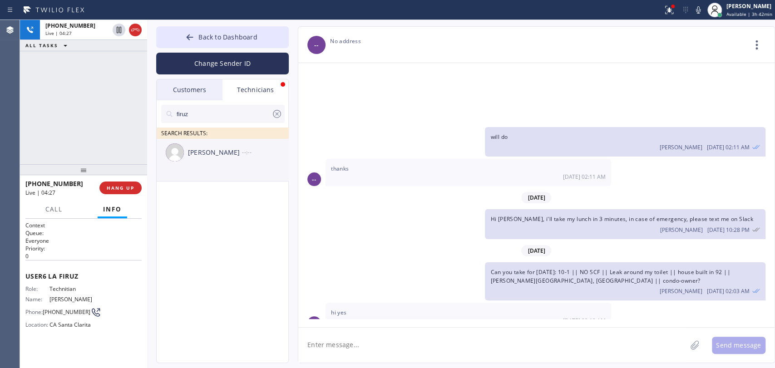
type input "firuz"
click at [210, 153] on div "[PERSON_NAME]" at bounding box center [215, 153] width 54 height 10
click at [385, 333] on textarea at bounding box center [492, 345] width 388 height 35
click at [396, 280] on div "[DATE] Good morning [PERSON_NAME], you working [DATE] ? I need help with previo…" at bounding box center [536, 191] width 476 height 256
click at [180, 150] on img at bounding box center [175, 152] width 18 height 18
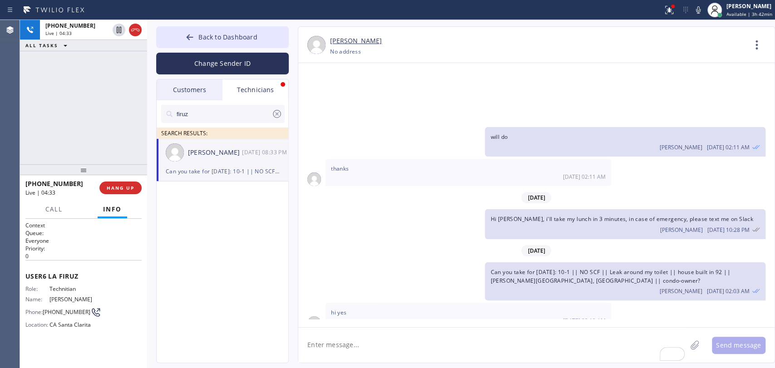
drag, startPoint x: 396, startPoint y: 268, endPoint x: 378, endPoint y: 258, distance: 21.0
click at [378, 332] on div "Hi [PERSON_NAME], customer not answering. phone not responding [DATE] 08:33 PM" at bounding box center [469, 345] width 286 height 27
click at [378, 338] on span "Hi [PERSON_NAME], customer not answering. phone not responding" at bounding box center [422, 342] width 183 height 8
drag, startPoint x: 385, startPoint y: 259, endPoint x: 374, endPoint y: 266, distance: 12.9
click at [374, 332] on div "Hi [PERSON_NAME], customer not answering. phone not responding [DATE] 08:33 PM" at bounding box center [469, 345] width 286 height 27
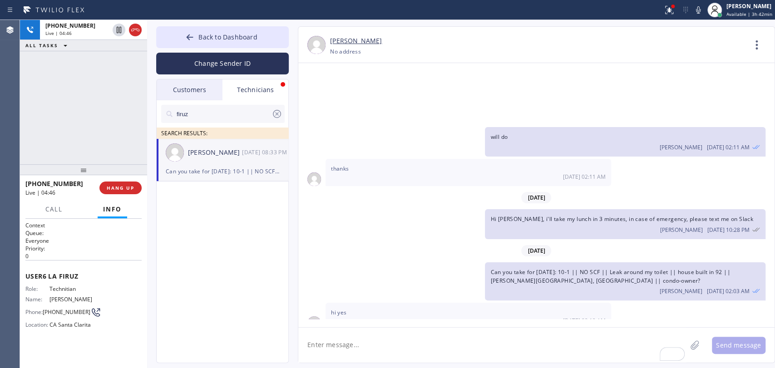
click at [382, 332] on div "Hi [PERSON_NAME], customer not answering. phone not responding [DATE] 08:33 PM" at bounding box center [469, 345] width 286 height 27
click at [379, 338] on span "Hi [PERSON_NAME], customer not answering. phone not responding" at bounding box center [422, 342] width 183 height 8
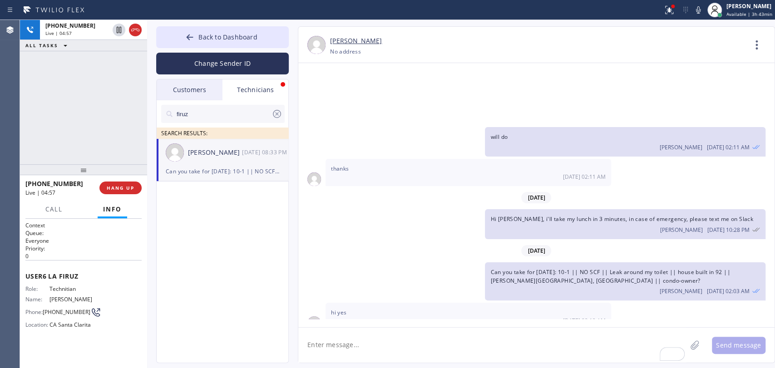
drag, startPoint x: 434, startPoint y: 298, endPoint x: 509, endPoint y: 299, distance: 74.9
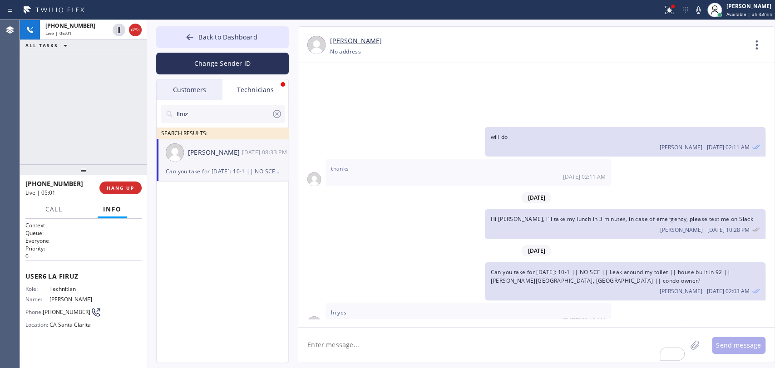
drag, startPoint x: 486, startPoint y: 299, endPoint x: 396, endPoint y: 301, distance: 89.9
drag, startPoint x: 396, startPoint y: 301, endPoint x: 324, endPoint y: 300, distance: 72.2
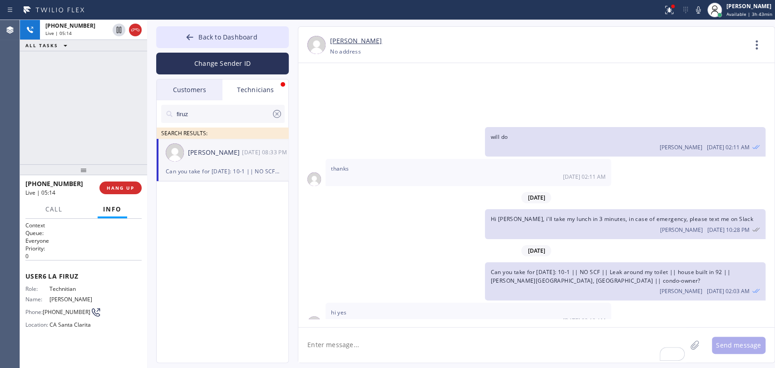
click at [120, 186] on span "HANG UP" at bounding box center [121, 188] width 28 height 6
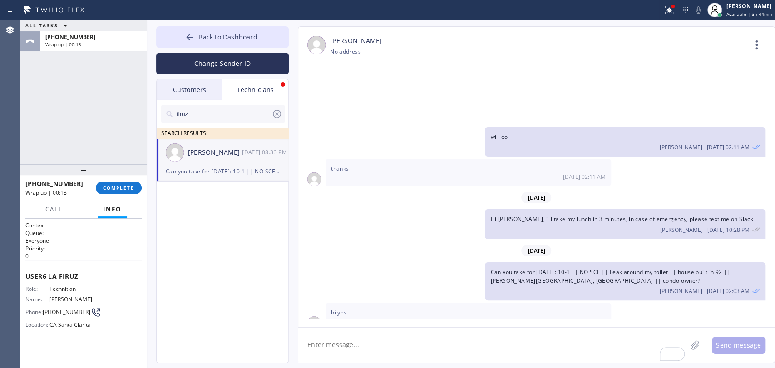
drag, startPoint x: 276, startPoint y: 111, endPoint x: 236, endPoint y: 121, distance: 41.2
click at [276, 111] on icon at bounding box center [277, 114] width 11 height 11
click at [64, 183] on span "[PHONE_NUMBER]" at bounding box center [54, 183] width 58 height 9
click at [94, 188] on div "[PHONE_NUMBER] Wrap up | 00:19" at bounding box center [60, 188] width 70 height 24
click at [104, 186] on button "COMPLETE" at bounding box center [119, 188] width 46 height 13
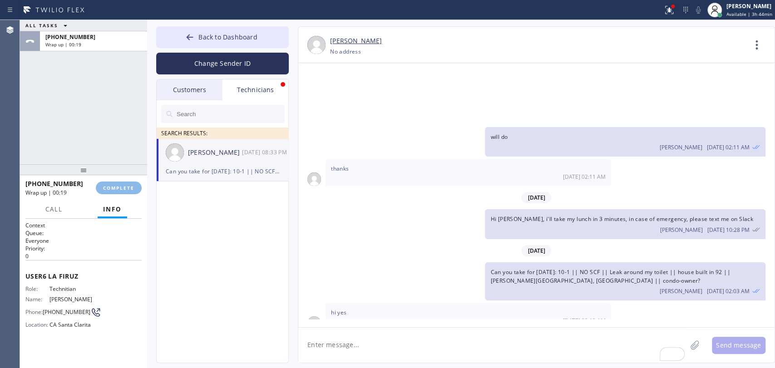
click at [81, 128] on div "ALL TASKS ALL TASKS ACTIVE TASKS TASKS IN WRAP UP [PHONE_NUMBER] Wrap up | 00:19" at bounding box center [83, 92] width 127 height 144
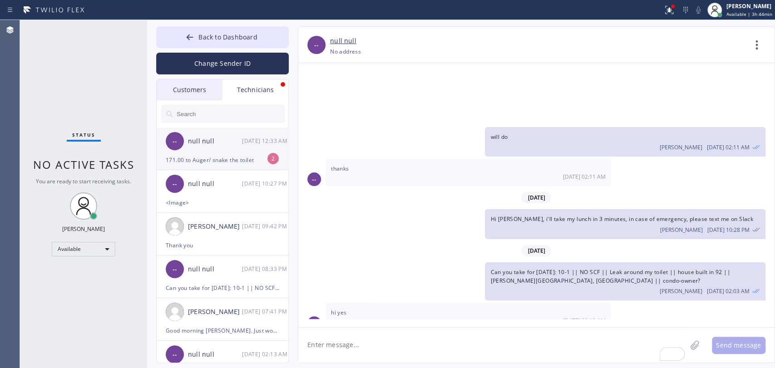
click at [198, 162] on div "171.00 to Auger/ snake the toilet" at bounding box center [223, 160] width 114 height 10
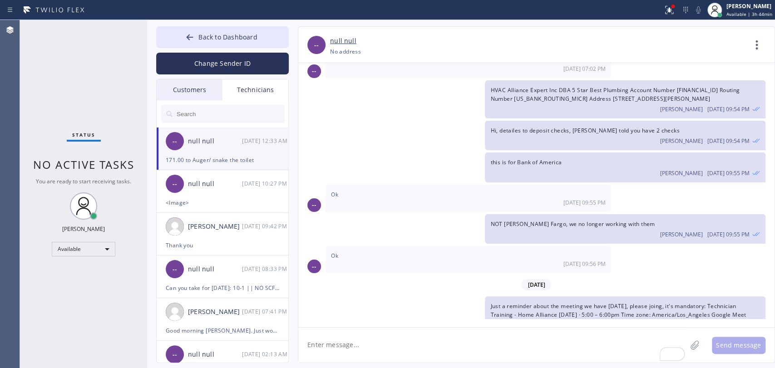
scroll to position [5615, 0]
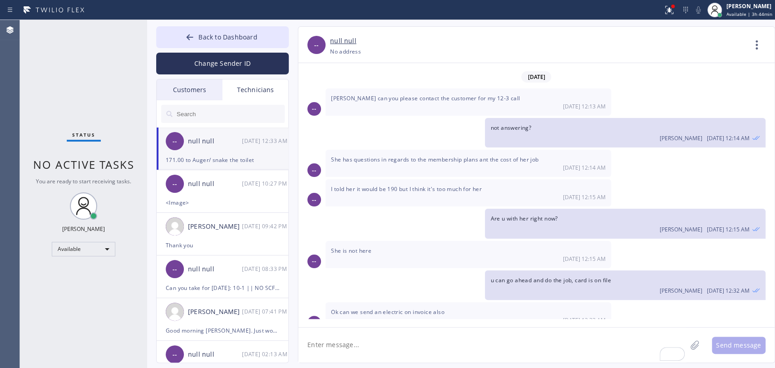
click at [363, 349] on textarea "To enrich screen reader interactions, please activate Accessibility in Grammarl…" at bounding box center [492, 345] width 388 height 35
click at [338, 351] on textarea "To enrich screen reader interactions, please activate Accessibility in Grammarl…" at bounding box center [492, 345] width 388 height 35
type textarea "will do"
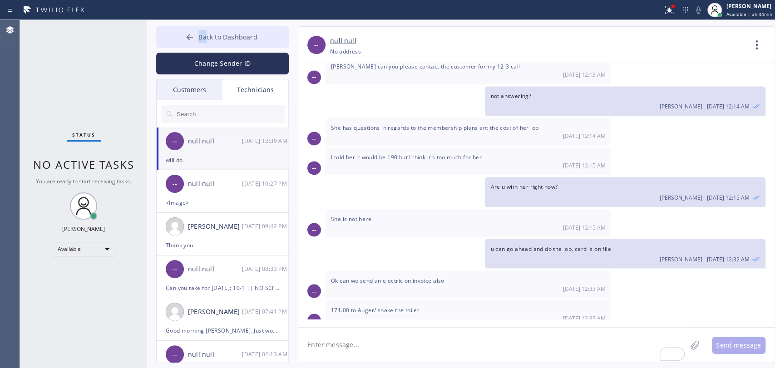
click at [208, 26] on div "Back to Dashboard Change Sender ID Customers Technicians IB [PERSON_NAME] [DATE…" at bounding box center [461, 194] width 628 height 348
click at [279, 45] on button "Back to Dashboard" at bounding box center [222, 37] width 133 height 22
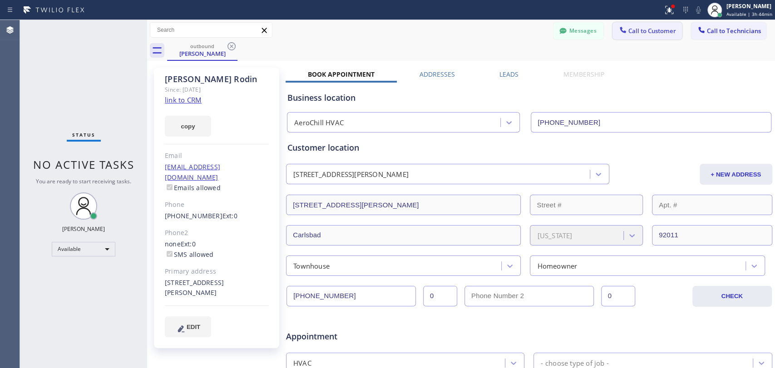
drag, startPoint x: 673, startPoint y: 28, endPoint x: 652, endPoint y: 29, distance: 21.4
click at [673, 28] on button "Call to Customer" at bounding box center [647, 30] width 69 height 17
click at [0, 0] on div "Outbound call Location [GEOGRAPHIC_DATA] Plumbing Your caller id phone number […" at bounding box center [0, 0] width 0 height 0
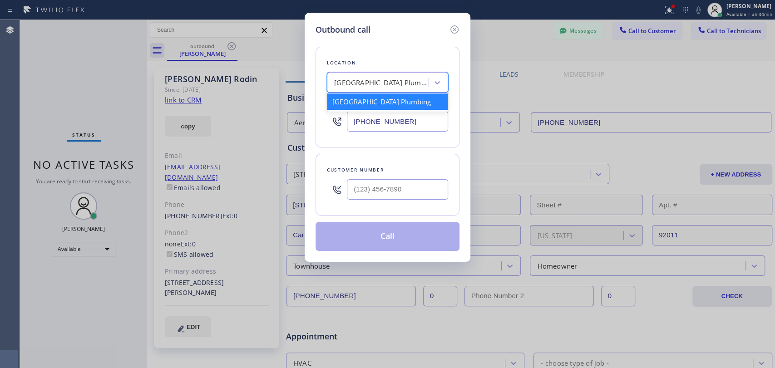
click at [415, 82] on div "[GEOGRAPHIC_DATA] Plumbing" at bounding box center [381, 83] width 95 height 10
paste input "San [PERSON_NAME] Valley Heating and Air Conditioning"
type input "San [PERSON_NAME] Valley Heating and Air Conditioning"
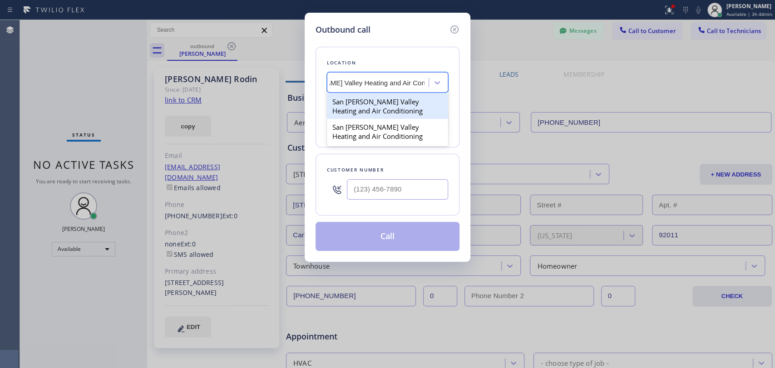
click at [366, 99] on div "San [PERSON_NAME] Valley Heating and Air Conditioning" at bounding box center [387, 106] width 121 height 25
type input "[PHONE_NUMBER]"
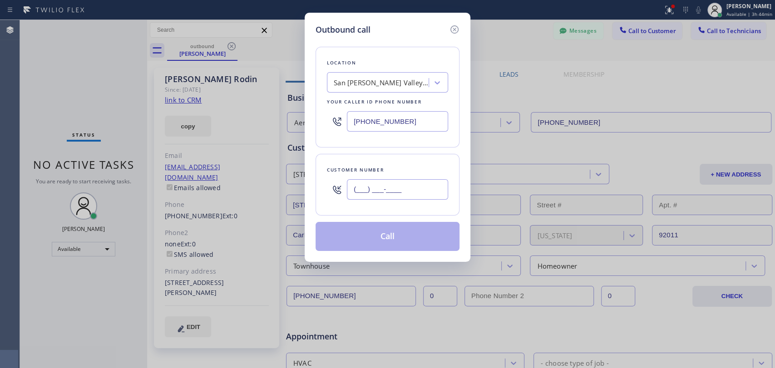
click at [391, 188] on input "(___) ___-____" at bounding box center [397, 189] width 101 height 20
paste input "310) 270-8264"
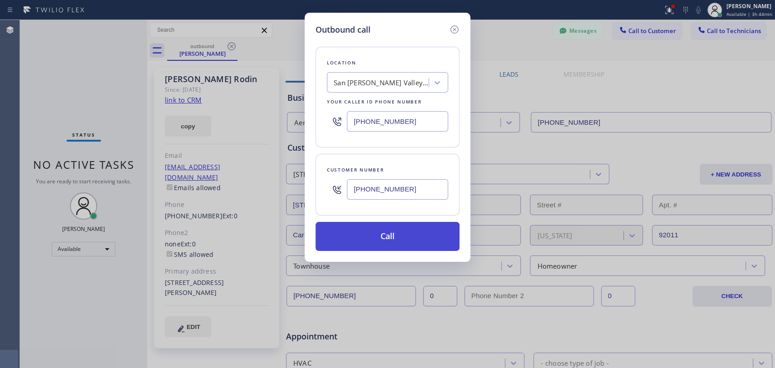
type input "[PHONE_NUMBER]"
click at [374, 233] on button "Call" at bounding box center [388, 236] width 144 height 29
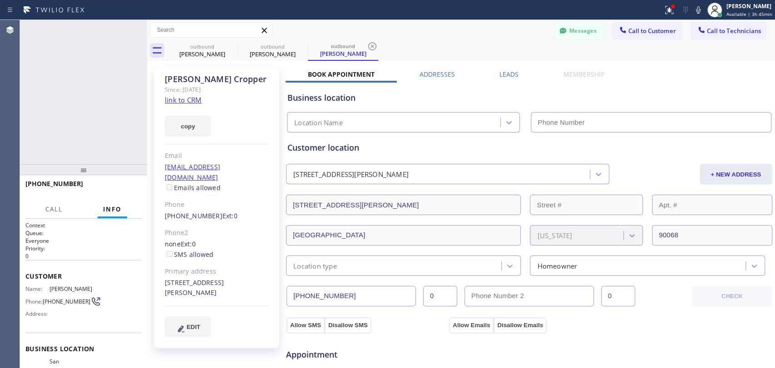
type input "[PHONE_NUMBER]"
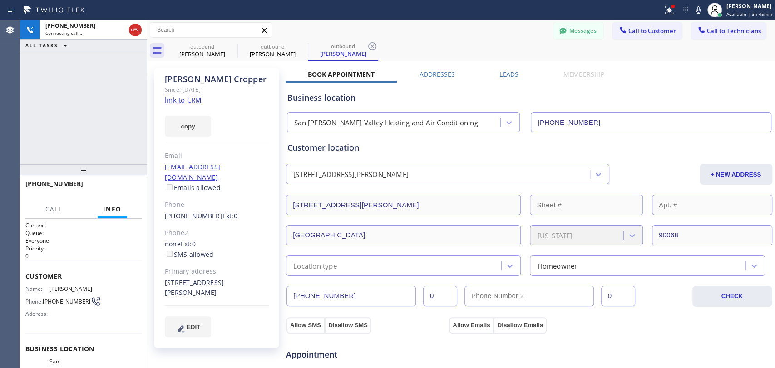
click at [203, 77] on div "[PERSON_NAME]" at bounding box center [217, 79] width 104 height 10
click at [201, 77] on div "[PERSON_NAME]" at bounding box center [217, 79] width 104 height 10
click at [335, 289] on input "[PHONE_NUMBER]" at bounding box center [351, 296] width 129 height 20
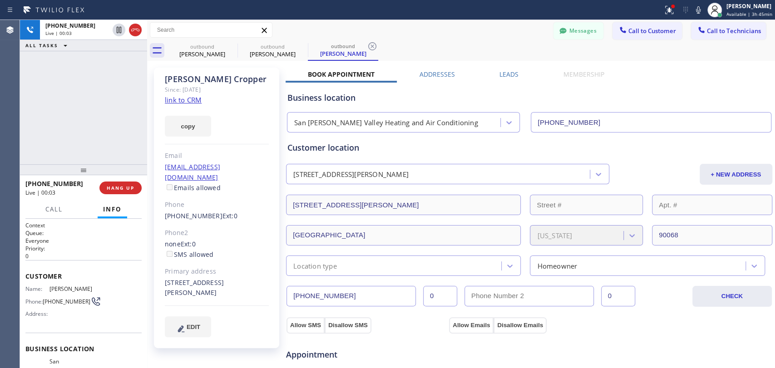
click at [335, 289] on input "[PHONE_NUMBER]" at bounding box center [351, 296] width 129 height 20
click at [571, 36] on button "Messages" at bounding box center [579, 30] width 50 height 17
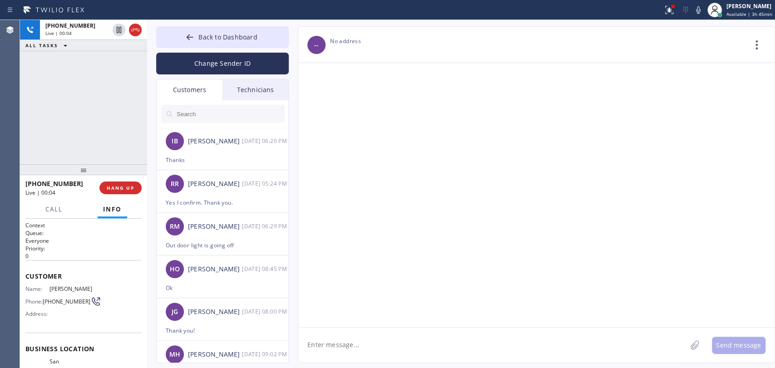
click at [205, 119] on input "text" at bounding box center [230, 114] width 109 height 18
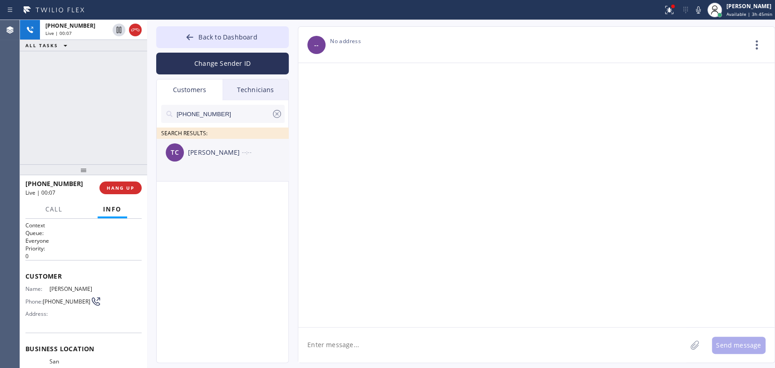
click at [199, 153] on div "[PERSON_NAME]" at bounding box center [215, 153] width 54 height 10
click at [350, 361] on textarea at bounding box center [492, 345] width 388 height 35
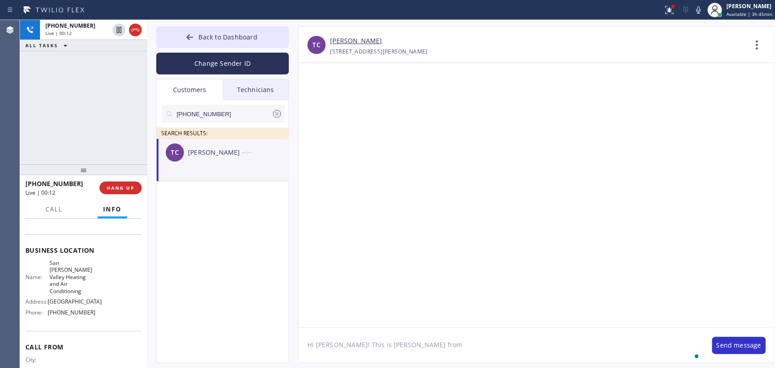
scroll to position [134, 0]
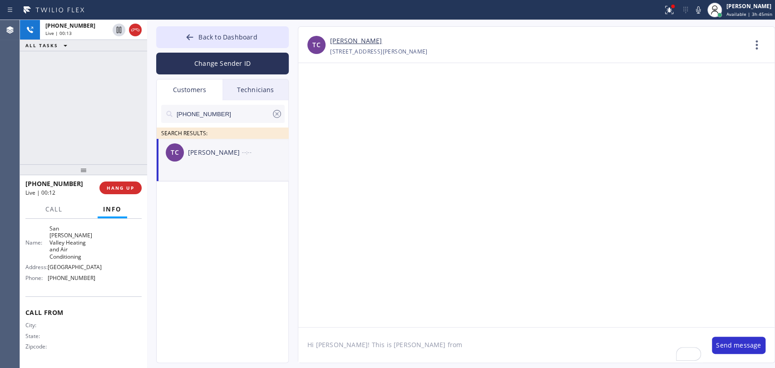
click at [60, 233] on span "San [PERSON_NAME] Valley Heating and Air Conditioning" at bounding box center [71, 242] width 45 height 35
copy span "San [PERSON_NAME] Valley Heating and Air Conditioning"
click at [418, 345] on textarea "Hi [PERSON_NAME]! This is [PERSON_NAME] from" at bounding box center [500, 345] width 405 height 35
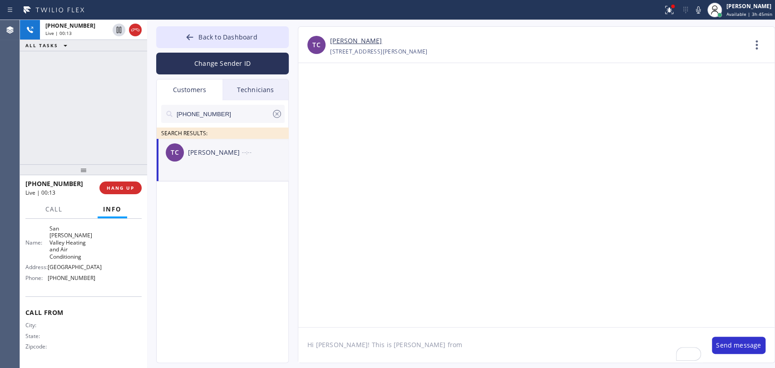
paste textarea "San [PERSON_NAME] Valley Heating and Air Conditioning"
click at [106, 183] on button "HANG UP" at bounding box center [120, 188] width 42 height 13
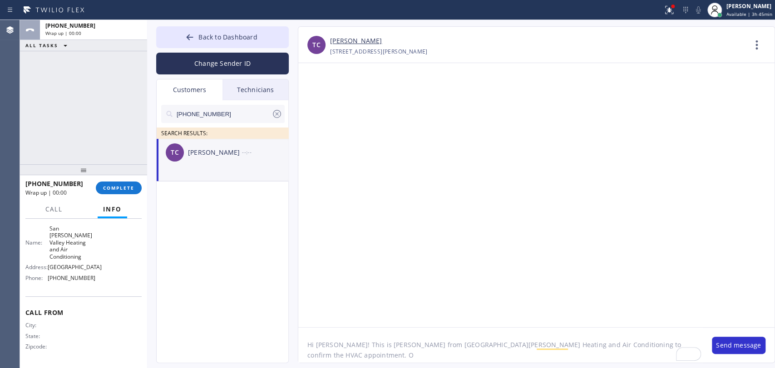
click at [650, 346] on textarea "Hi [PERSON_NAME]! This is [PERSON_NAME] from [GEOGRAPHIC_DATA][PERSON_NAME] Hea…" at bounding box center [500, 345] width 405 height 35
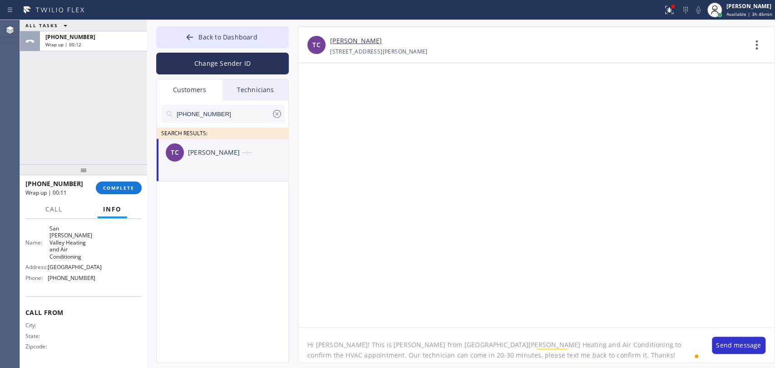
type textarea "Hi [PERSON_NAME]! This is [PERSON_NAME] from [GEOGRAPHIC_DATA][PERSON_NAME] Hea…"
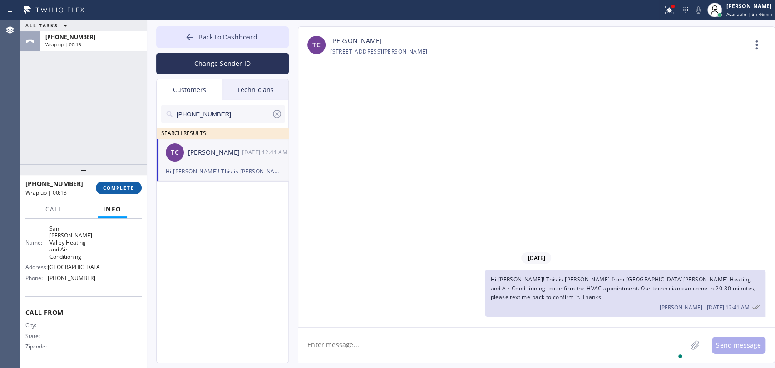
click at [118, 196] on div "[PHONE_NUMBER] Wrap up | 00:13 COMPLETE" at bounding box center [83, 188] width 116 height 24
click at [117, 192] on button "COMPLETE" at bounding box center [119, 188] width 46 height 13
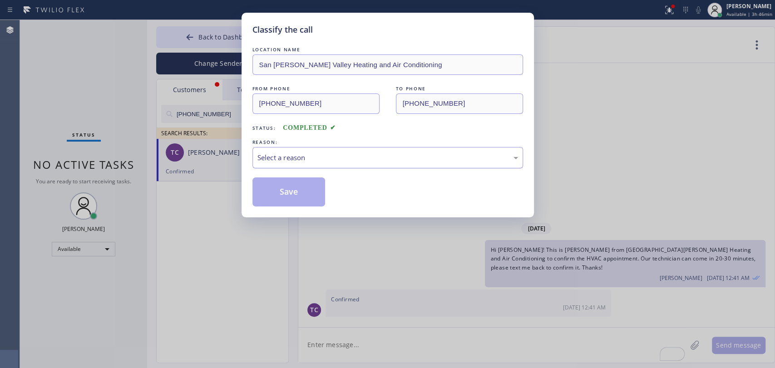
click at [309, 157] on div "Select a reason" at bounding box center [387, 158] width 261 height 10
click at [292, 188] on button "Save" at bounding box center [288, 192] width 73 height 29
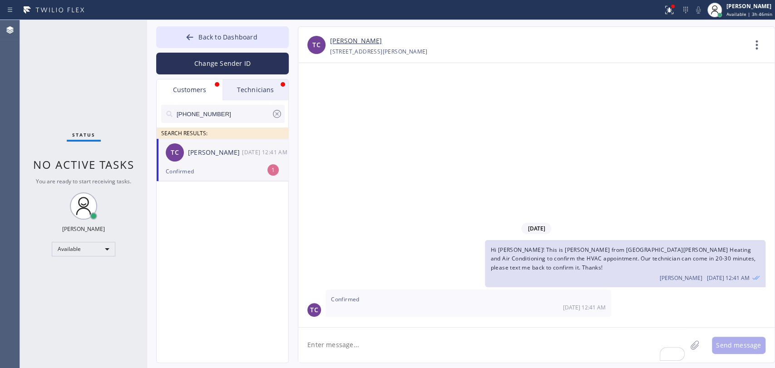
click at [232, 176] on div "Confirmed" at bounding box center [223, 171] width 114 height 10
click at [276, 112] on icon at bounding box center [277, 114] width 11 height 11
click at [256, 96] on div "Technicians" at bounding box center [256, 89] width 66 height 21
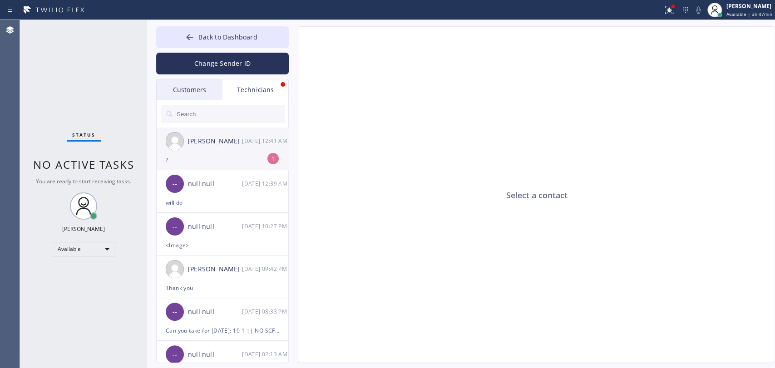
click at [187, 173] on div "-- null null [DATE] 12:39 AM" at bounding box center [223, 183] width 133 height 27
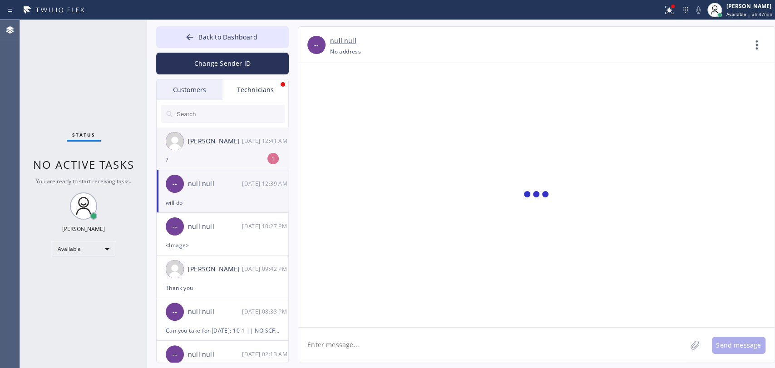
click at [189, 162] on div "?" at bounding box center [223, 160] width 114 height 10
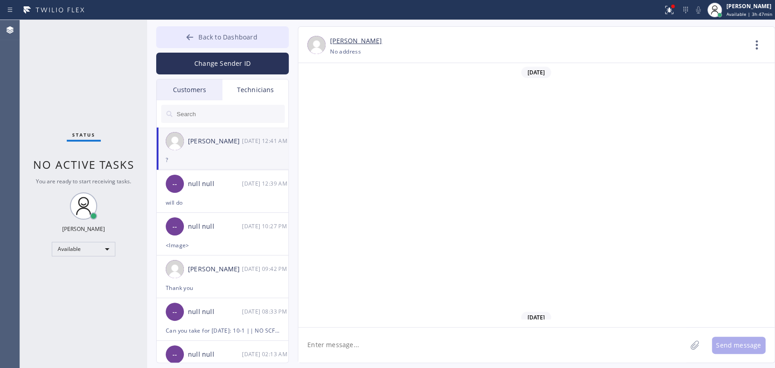
click at [192, 30] on button "Back to Dashboard" at bounding box center [222, 37] width 133 height 22
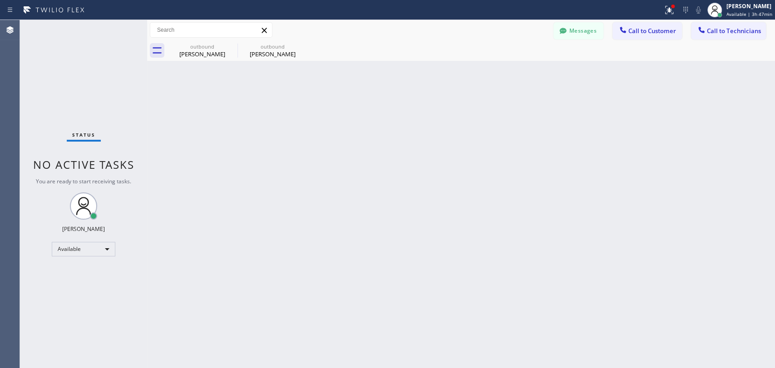
scroll to position [51252, 0]
click at [727, 25] on button "Call to Technicians" at bounding box center [728, 30] width 75 height 17
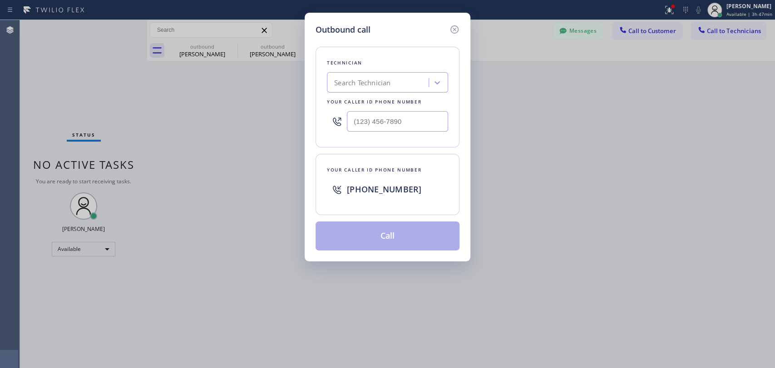
click at [396, 85] on div "Search Technician" at bounding box center [379, 83] width 99 height 16
type input "seva"
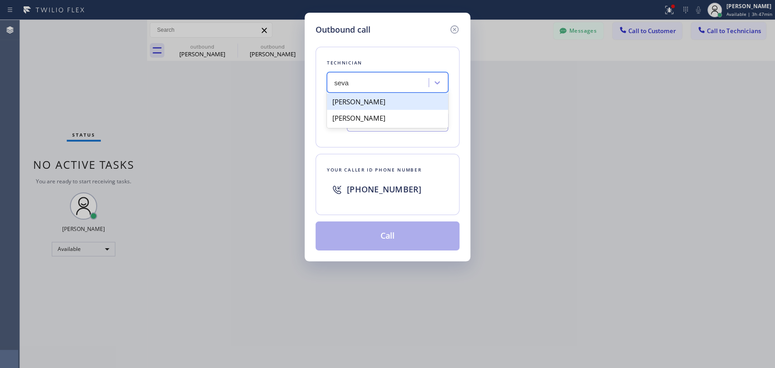
click at [359, 103] on div "[PERSON_NAME]" at bounding box center [387, 102] width 121 height 16
type input "[PHONE_NUMBER]"
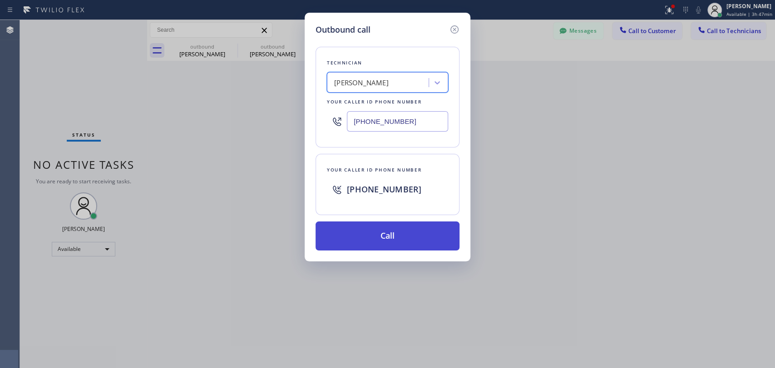
click at [359, 236] on button "Call" at bounding box center [388, 236] width 144 height 29
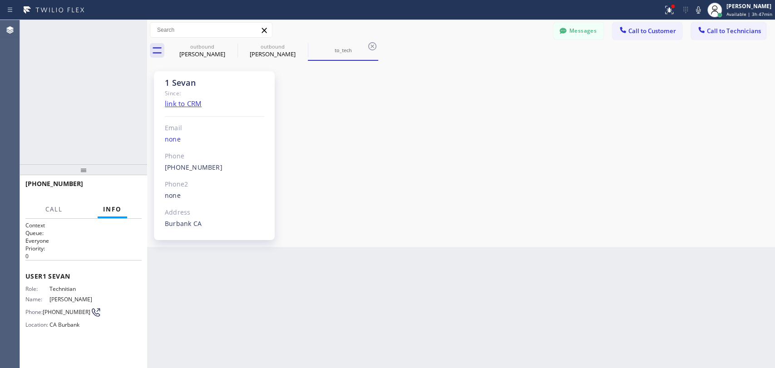
scroll to position [2777, 0]
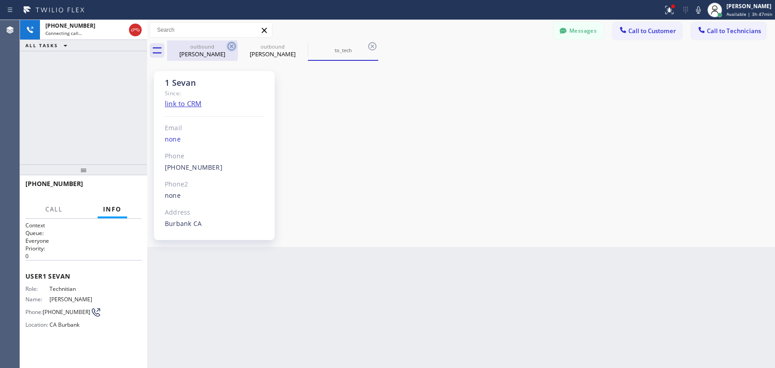
click at [214, 42] on div "outbound [PERSON_NAME]" at bounding box center [202, 50] width 69 height 20
type input "[PHONE_NUMBER]"
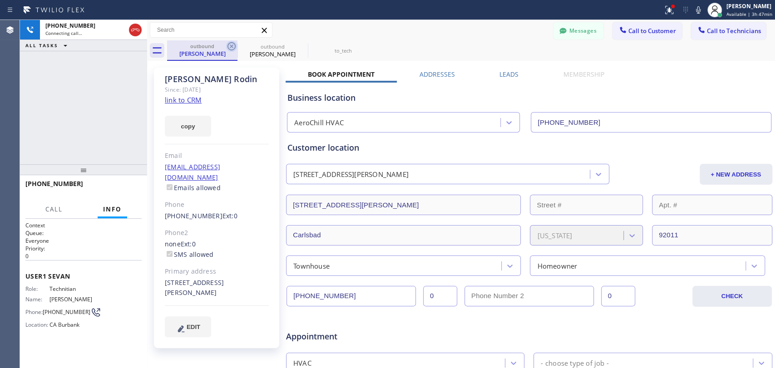
click at [228, 43] on icon at bounding box center [231, 46] width 11 height 11
type input "[PHONE_NUMBER]"
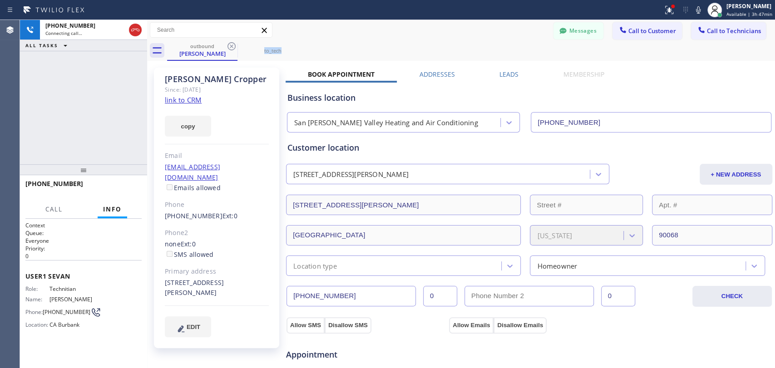
click at [228, 43] on icon at bounding box center [231, 46] width 11 height 11
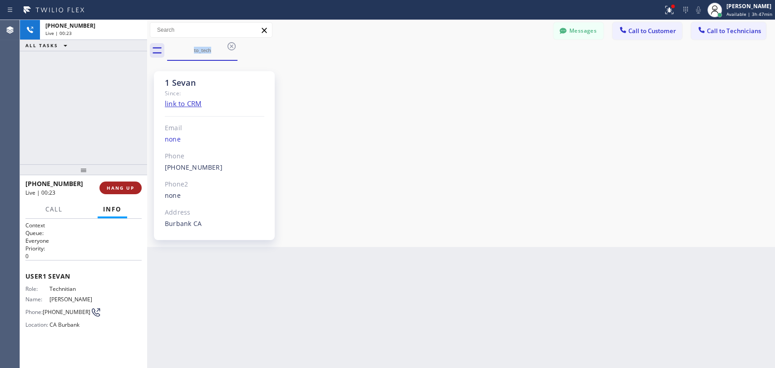
click at [118, 188] on span "HANG UP" at bounding box center [121, 188] width 28 height 6
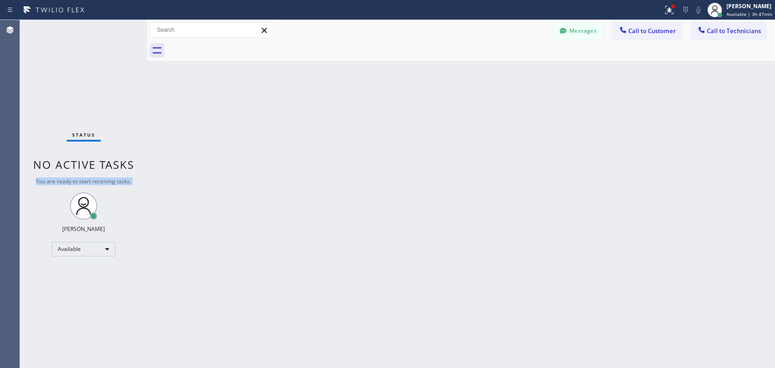
click at [118, 188] on div "Status No active tasks You are ready to start receiving tasks. [PERSON_NAME] Av…" at bounding box center [83, 194] width 127 height 348
click at [570, 27] on button "Messages" at bounding box center [579, 30] width 50 height 17
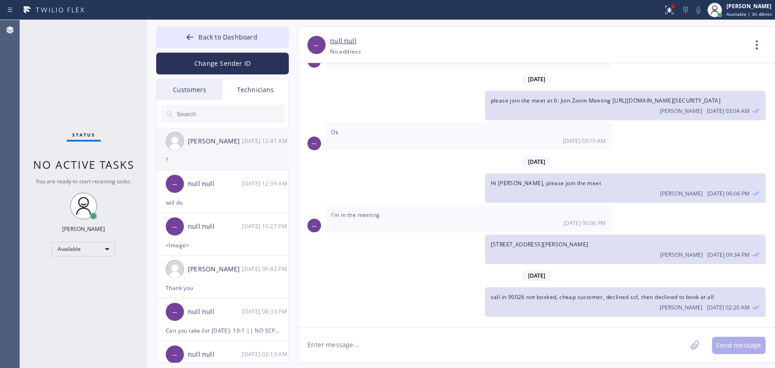
click at [200, 159] on div "?" at bounding box center [223, 160] width 114 height 10
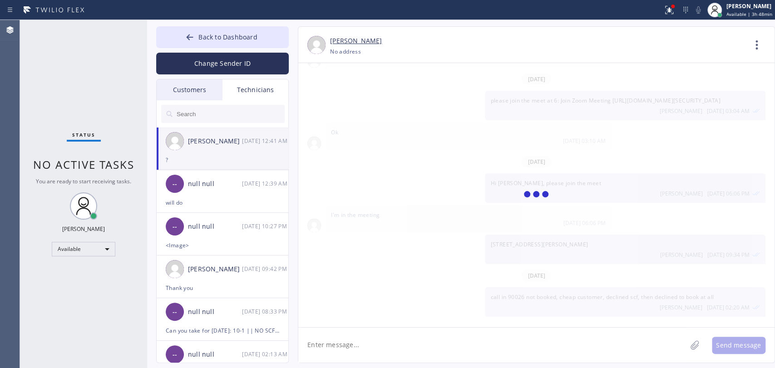
click at [179, 84] on div "Customers" at bounding box center [190, 89] width 66 height 21
click at [247, 83] on div "Technicians" at bounding box center [256, 89] width 66 height 21
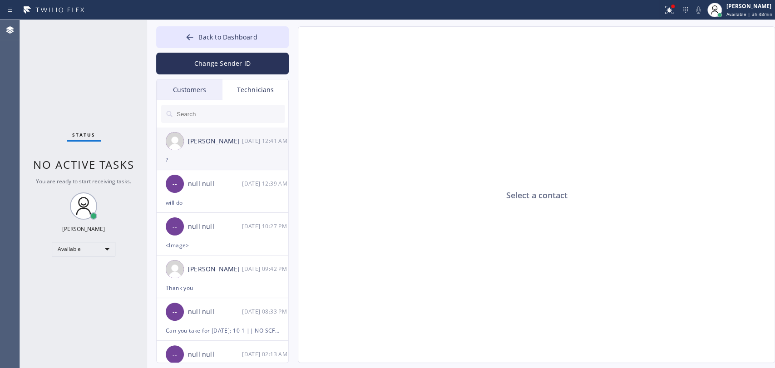
click at [194, 161] on div "?" at bounding box center [223, 160] width 114 height 10
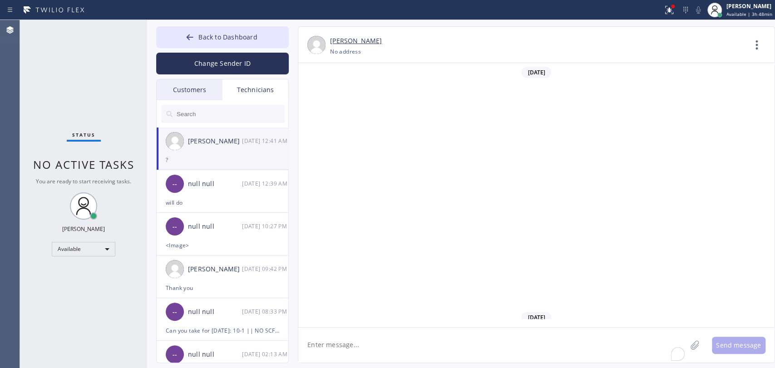
click at [322, 334] on textarea "To enrich screen reader interactions, please activate Accessibility in Grammarl…" at bounding box center [492, 345] width 388 height 35
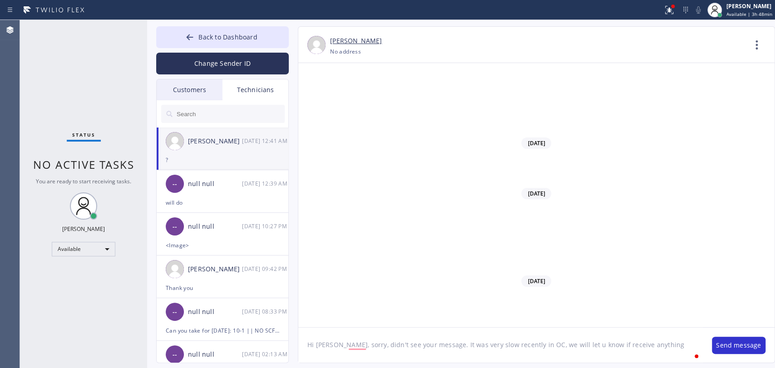
type textarea "Hi [PERSON_NAME], sorry, didn't see your message. It was very slow recently in …"
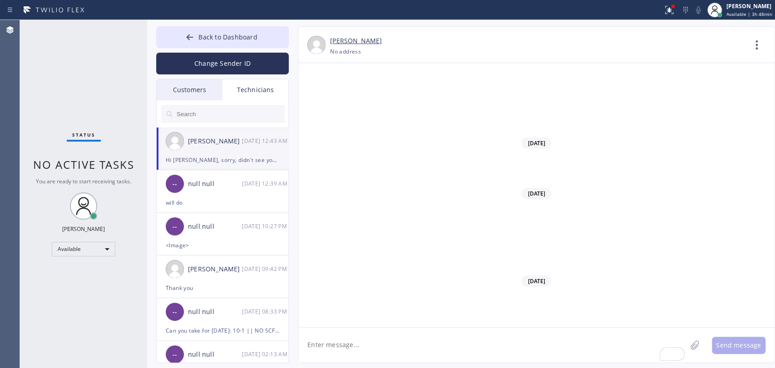
scroll to position [51292, 0]
click at [211, 35] on span "Back to Dashboard" at bounding box center [227, 37] width 59 height 9
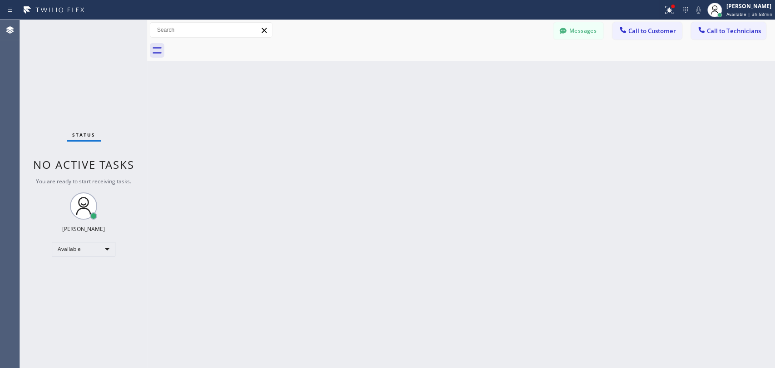
click at [127, 81] on div "Status No active tasks You are ready to start receiving tasks. [PERSON_NAME] Av…" at bounding box center [83, 194] width 127 height 348
click at [578, 33] on button "Messages" at bounding box center [579, 30] width 50 height 17
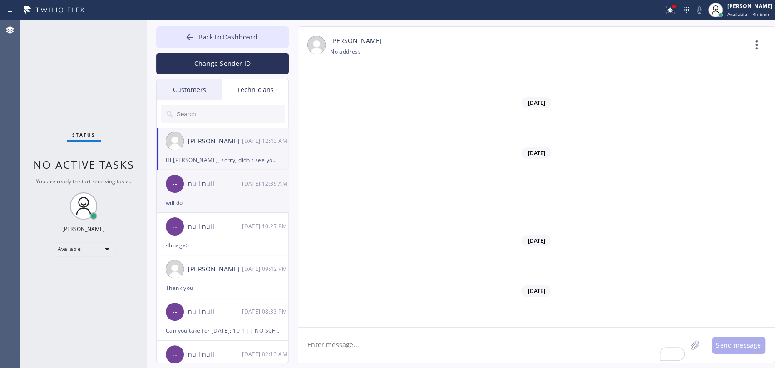
click at [202, 187] on div "null null" at bounding box center [215, 184] width 54 height 10
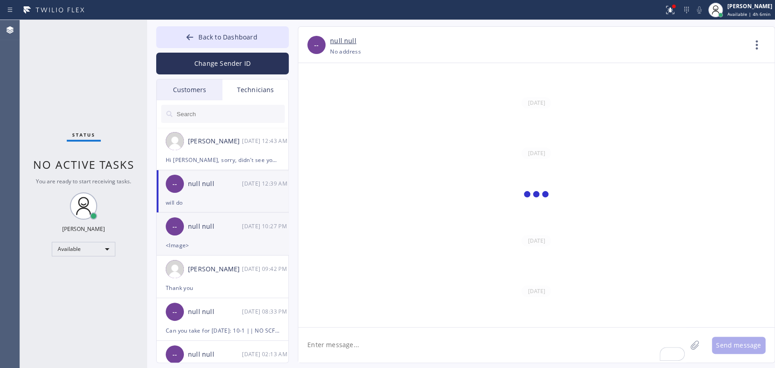
scroll to position [5647, 0]
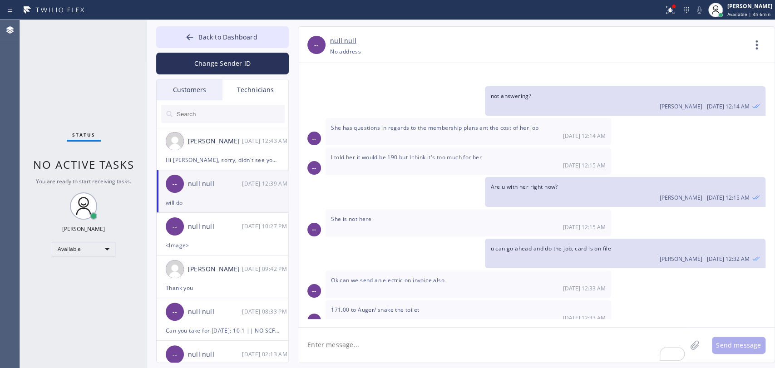
click at [341, 306] on span "171.00 to Auger/ snake the toilet" at bounding box center [375, 310] width 88 height 8
click at [353, 306] on span "171.00 to Auger/ snake the toilet" at bounding box center [375, 310] width 88 height 8
click at [82, 167] on span "No active tasks" at bounding box center [83, 164] width 101 height 15
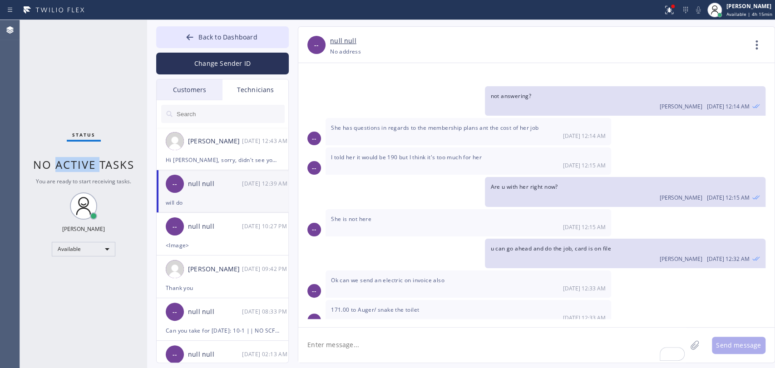
click at [82, 167] on span "No active tasks" at bounding box center [83, 164] width 101 height 15
click at [74, 167] on span "No active tasks" at bounding box center [83, 164] width 101 height 15
click at [214, 35] on span "Back to Dashboard" at bounding box center [227, 37] width 59 height 9
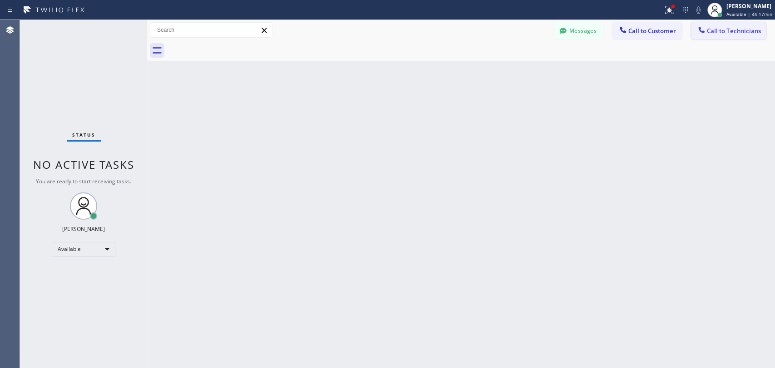
click at [706, 26] on div at bounding box center [701, 30] width 11 height 11
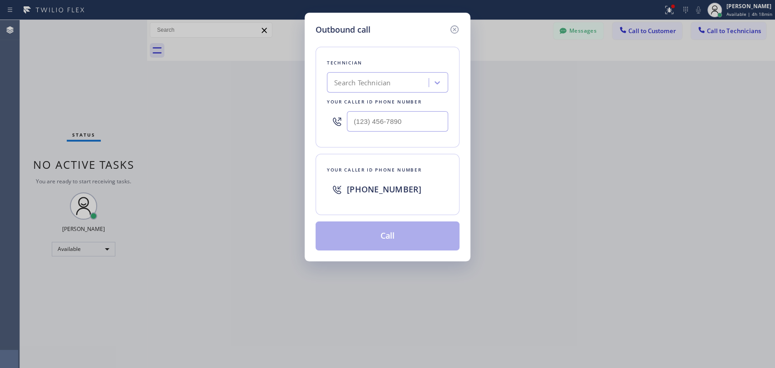
click at [366, 93] on div "Search Technician" at bounding box center [387, 82] width 121 height 20
type input "antho"
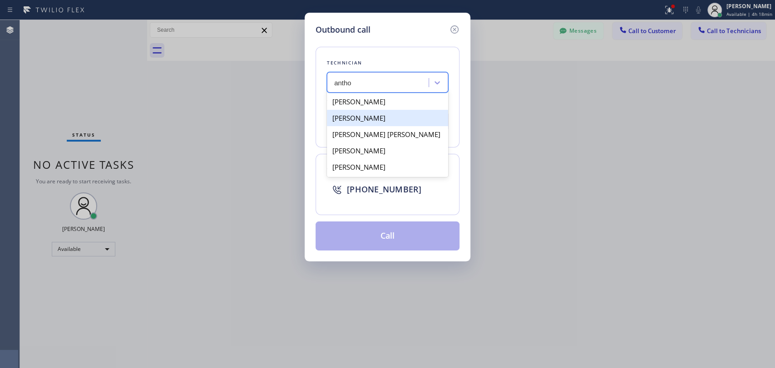
click at [362, 123] on div "Anthony Arias" at bounding box center [387, 118] width 121 height 16
type input "(858) 333-3301"
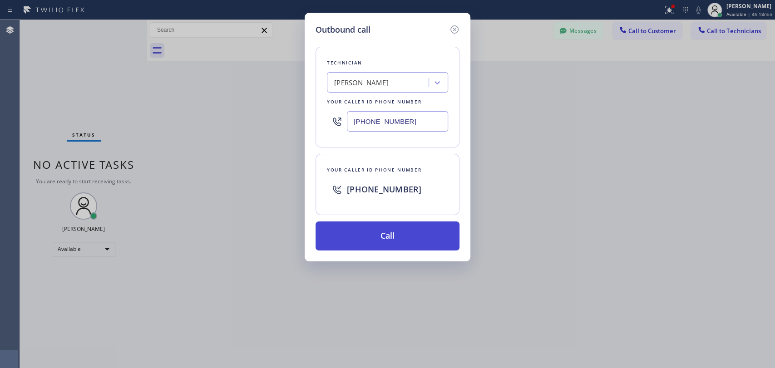
click at [370, 237] on button "Call" at bounding box center [388, 236] width 144 height 29
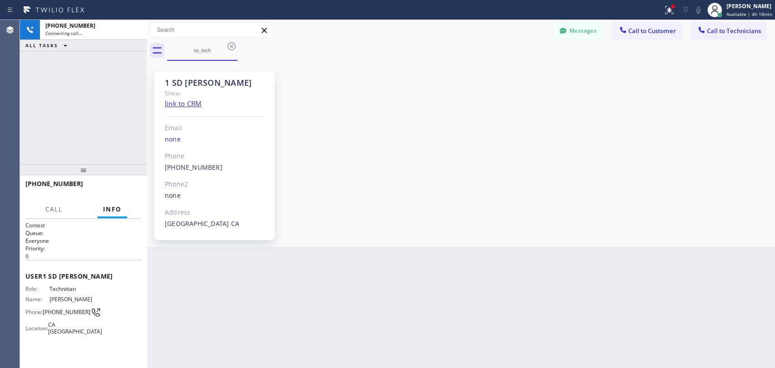
scroll to position [2702, 0]
click at [46, 213] on span "Call" at bounding box center [53, 209] width 17 height 8
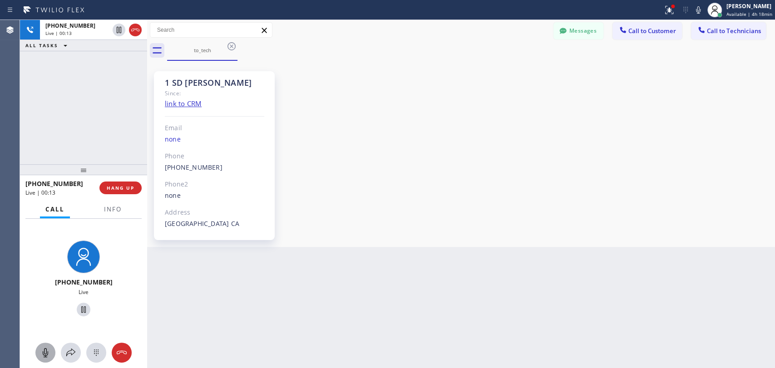
click at [44, 347] on icon at bounding box center [45, 352] width 11 height 11
click at [39, 355] on div at bounding box center [45, 352] width 20 height 11
click at [574, 21] on div "Messages Call to Customer Call to Technicians Outbound call Location San Fernan…" at bounding box center [461, 30] width 628 height 20
drag, startPoint x: 585, startPoint y: 30, endPoint x: 309, endPoint y: 87, distance: 282.0
click at [585, 30] on button "Messages" at bounding box center [579, 30] width 50 height 17
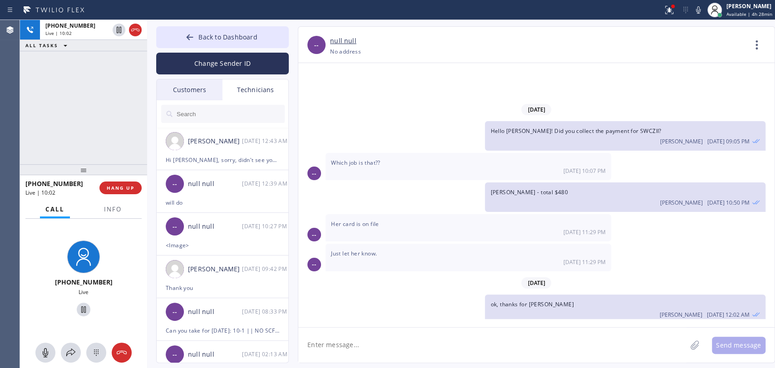
click at [227, 117] on input "text" at bounding box center [230, 114] width 109 height 18
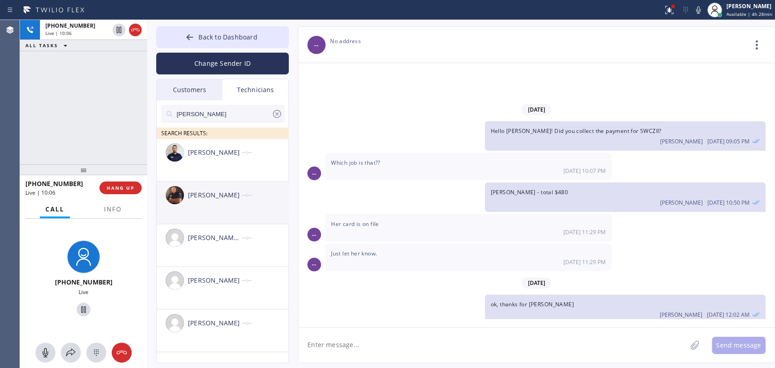
type input "anthony"
drag, startPoint x: 214, startPoint y: 200, endPoint x: 228, endPoint y: 211, distance: 17.7
click at [214, 200] on div "Anthony Arias" at bounding box center [215, 195] width 54 height 10
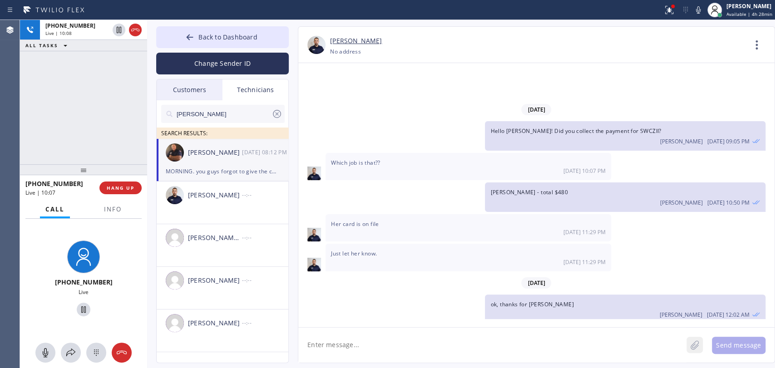
click at [697, 340] on icon at bounding box center [694, 345] width 9 height 11
click at [720, 347] on button "Send message" at bounding box center [739, 345] width 54 height 17
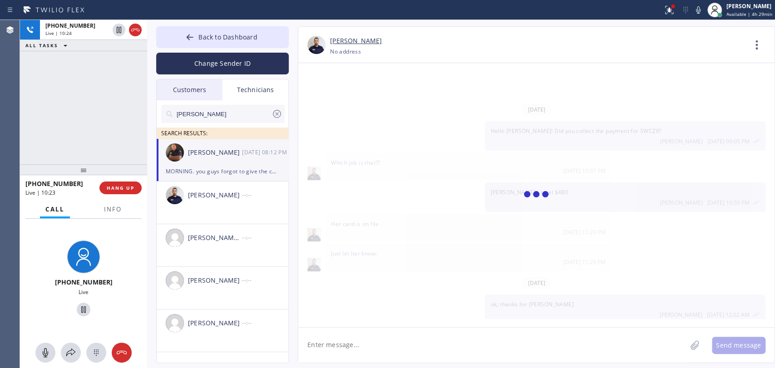
scroll to position [2800, 0]
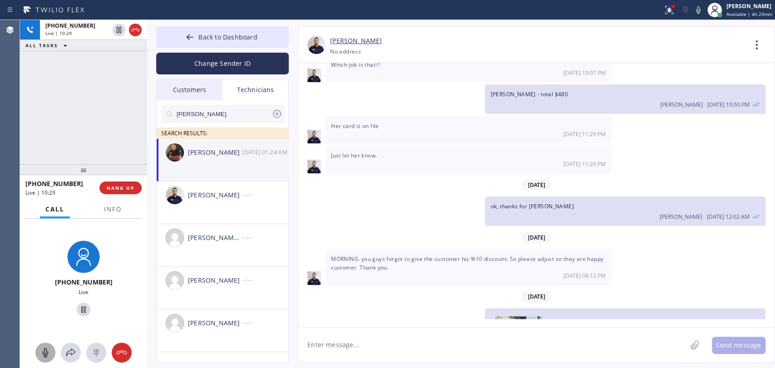
click at [50, 350] on icon at bounding box center [45, 352] width 11 height 11
click at [40, 354] on icon at bounding box center [45, 352] width 11 height 11
drag, startPoint x: 748, startPoint y: 306, endPoint x: 686, endPoint y: 305, distance: 62.7
click at [686, 368] on div "Oleksiy Dmitriev 09/03 01:24 AM" at bounding box center [624, 373] width 269 height 10
drag, startPoint x: 762, startPoint y: 306, endPoint x: 719, endPoint y: 306, distance: 42.7
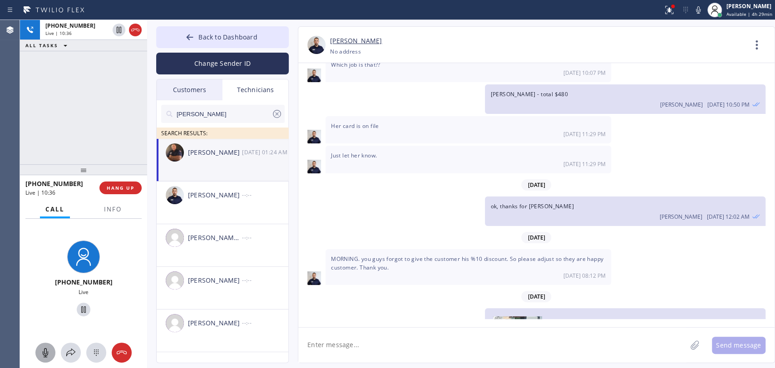
click at [720, 308] on div "Oleksiy Dmitriev 09/03 01:24 AM" at bounding box center [625, 345] width 280 height 75
click at [718, 368] on span "09/03 01:24 AM" at bounding box center [728, 375] width 43 height 8
click at [510, 317] on img at bounding box center [517, 344] width 49 height 54
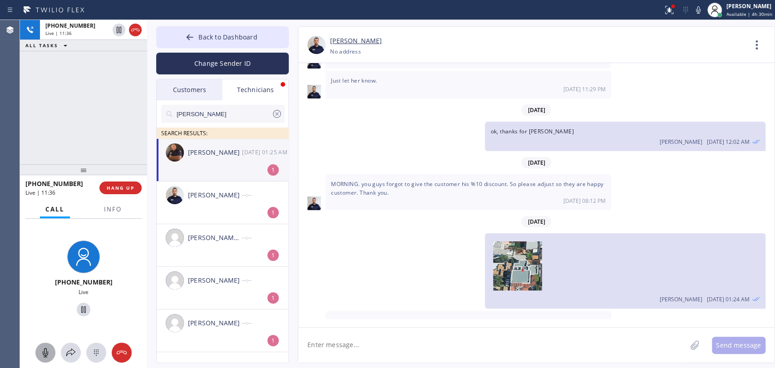
click at [332, 339] on textarea at bounding box center [492, 345] width 388 height 35
click at [356, 319] on img at bounding box center [358, 346] width 49 height 54
click at [122, 182] on button "HANG UP" at bounding box center [120, 188] width 42 height 13
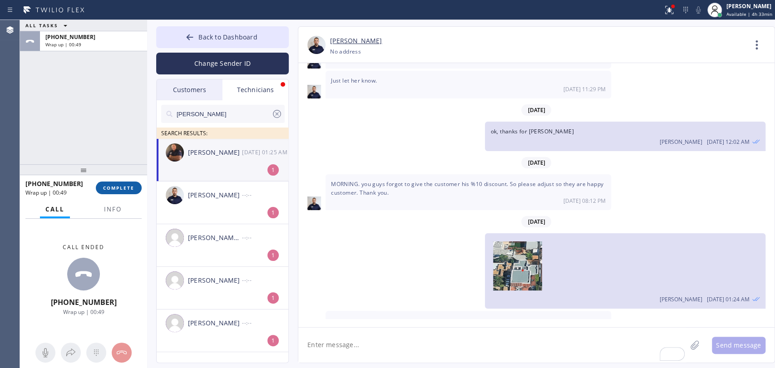
click at [120, 190] on span "COMPLETE" at bounding box center [118, 188] width 31 height 6
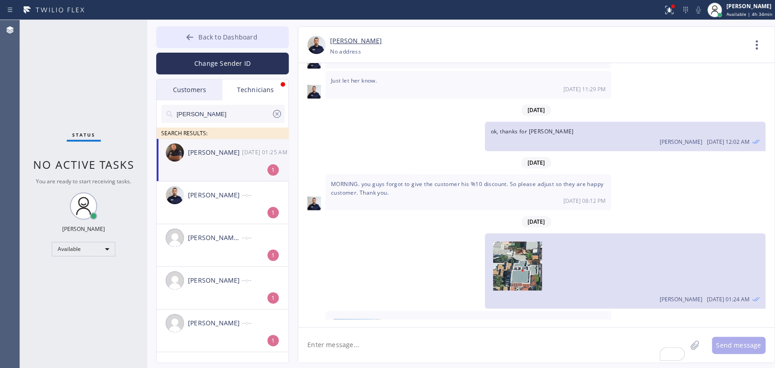
click at [230, 34] on span "Back to Dashboard" at bounding box center [227, 37] width 59 height 9
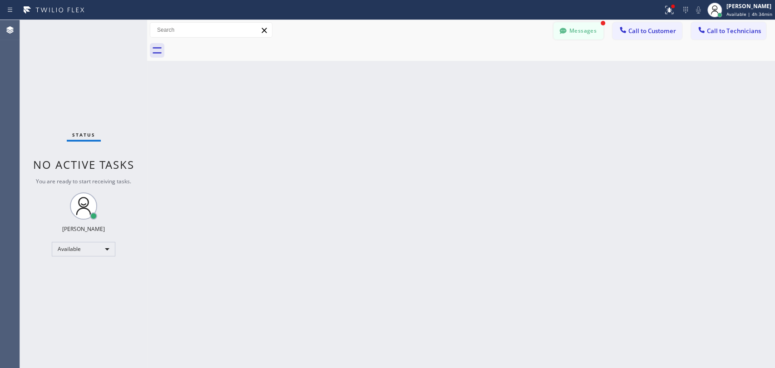
click at [569, 33] on button "Messages" at bounding box center [579, 30] width 50 height 17
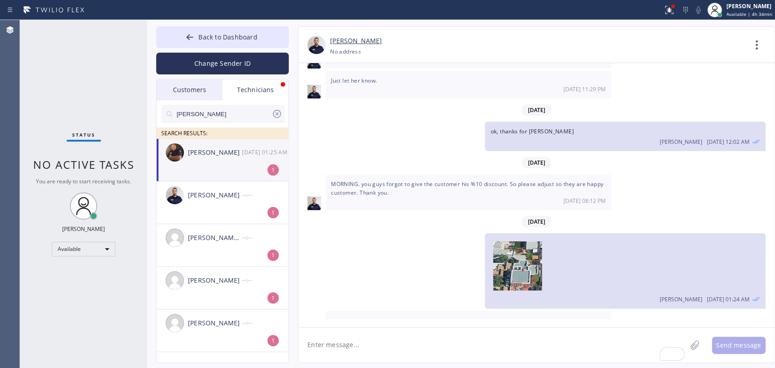
click at [183, 168] on li "Anthony Arias 09/03 01:25 AM 1" at bounding box center [223, 160] width 133 height 43
click at [279, 115] on icon at bounding box center [277, 114] width 11 height 11
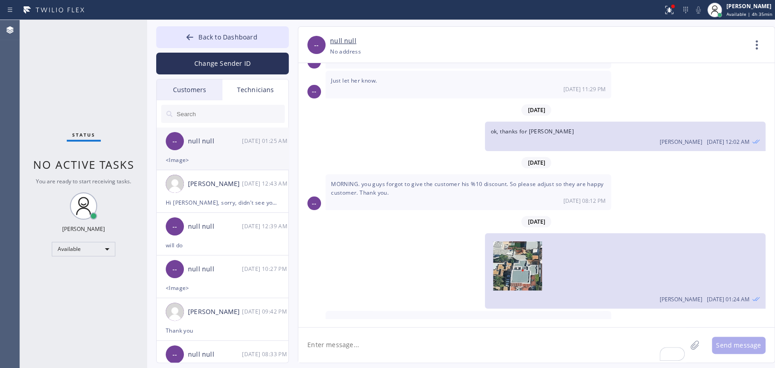
click at [196, 152] on div "-- null null 09/03 01:25 AM" at bounding box center [223, 141] width 133 height 27
click at [225, 51] on div "Change Sender ID" at bounding box center [222, 61] width 133 height 26
click at [252, 34] on span "Back to Dashboard" at bounding box center [227, 37] width 59 height 9
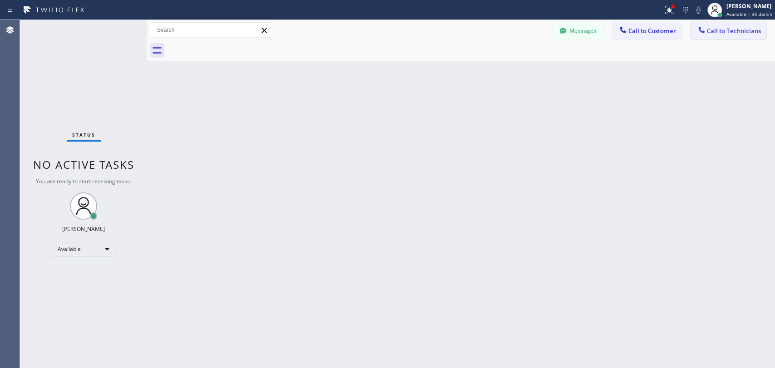
click at [736, 24] on button "Call to Technicians" at bounding box center [728, 30] width 75 height 17
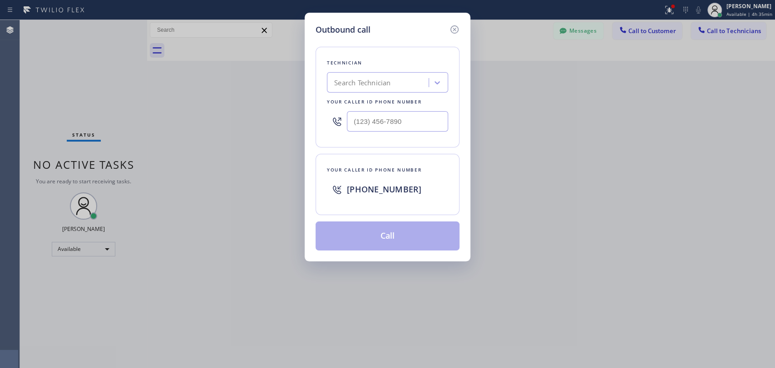
drag, startPoint x: 277, startPoint y: 168, endPoint x: 332, endPoint y: 138, distance: 63.6
click at [281, 168] on div "Outbound call Technician Search Technician Your caller id phone number Your cal…" at bounding box center [387, 184] width 775 height 368
click at [372, 128] on input "(___) ___-____" at bounding box center [397, 121] width 101 height 20
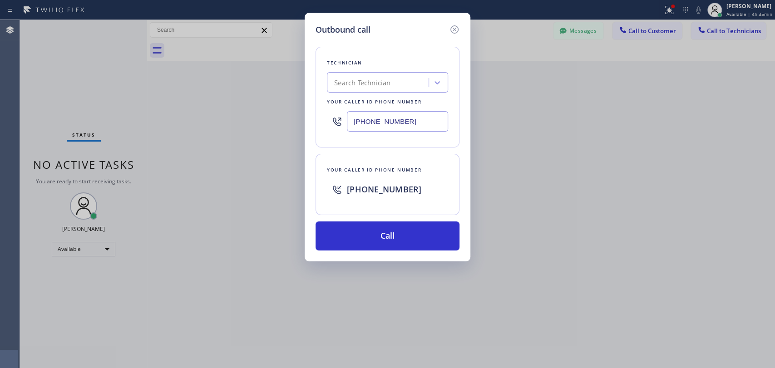
click at [373, 128] on input "(202) 455-8888" at bounding box center [397, 121] width 101 height 20
type input "(202) 455-8888"
click at [452, 32] on icon at bounding box center [454, 29] width 8 height 8
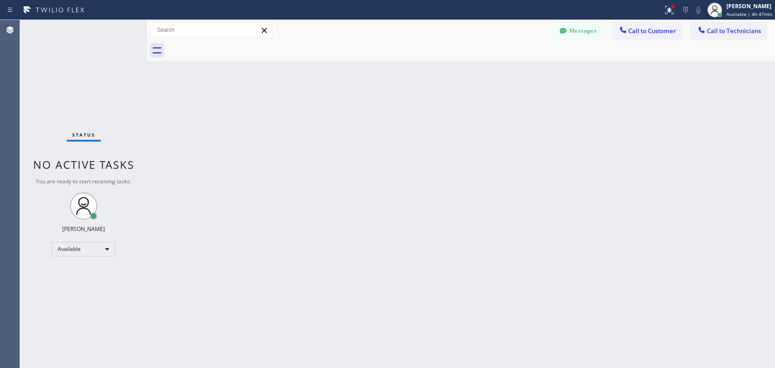
drag, startPoint x: 237, startPoint y: 223, endPoint x: 227, endPoint y: 222, distance: 10.0
click at [237, 223] on div "Back to Dashboard Change Sender ID Customers Technicians TC Tom Cropper 09/03 1…" at bounding box center [461, 194] width 628 height 348
click at [610, 257] on div "Back to Dashboard Change Sender ID Customers Technicians TC Tom Cropper 09/03 1…" at bounding box center [461, 194] width 628 height 348
click at [568, 248] on div "Back to Dashboard Change Sender ID Customers Technicians TC Tom Cropper 09/03 1…" at bounding box center [461, 194] width 628 height 348
click at [705, 36] on button "Call to Technicians" at bounding box center [728, 30] width 75 height 17
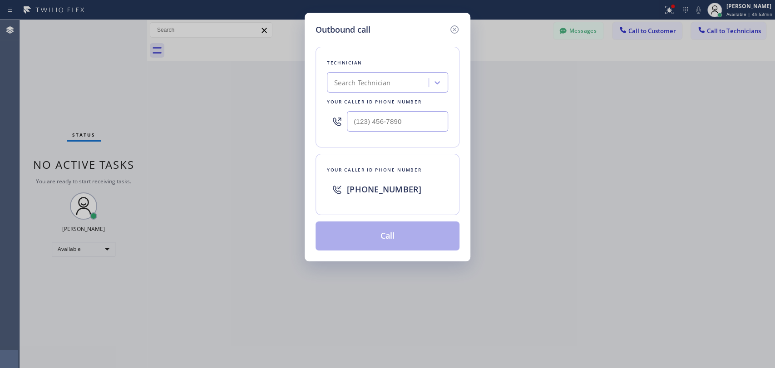
drag, startPoint x: 416, startPoint y: 96, endPoint x: 418, endPoint y: 88, distance: 8.5
click at [417, 94] on div "Technician Search Technician Your caller id phone number" at bounding box center [388, 97] width 144 height 101
click at [418, 87] on div "Search Technician" at bounding box center [379, 83] width 99 height 16
type input "michael"
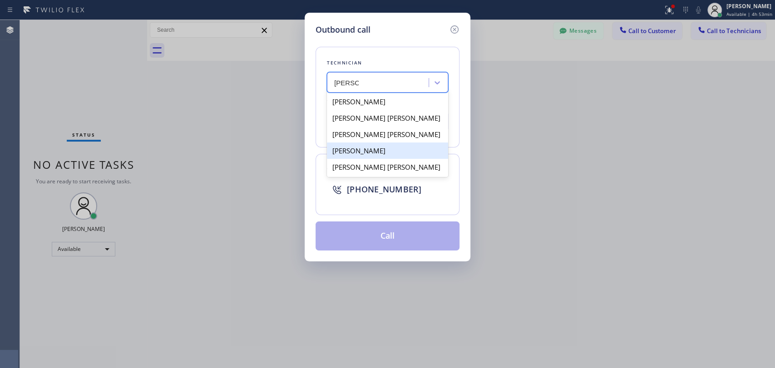
click at [355, 161] on div "Michael Jr Garcia" at bounding box center [387, 167] width 121 height 16
type input "(909) 534-7004"
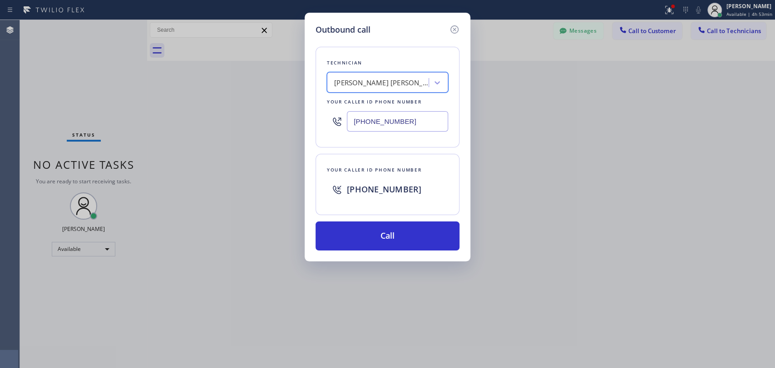
click at [365, 218] on div "Technician option Michael Jr Garcia, selected. 5 results available. Select is f…" at bounding box center [388, 143] width 144 height 215
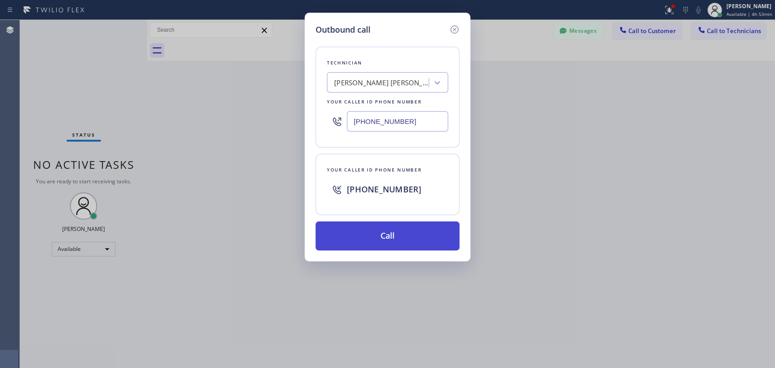
click at [366, 226] on button "Call" at bounding box center [388, 236] width 144 height 29
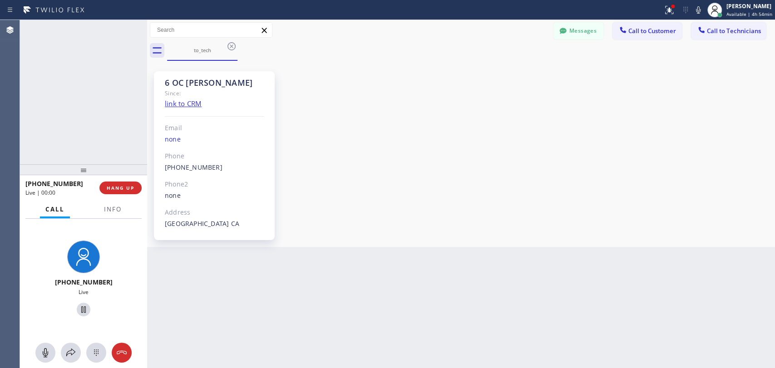
scroll to position [8173, 0]
click at [128, 191] on button "HANG UP" at bounding box center [120, 188] width 42 height 13
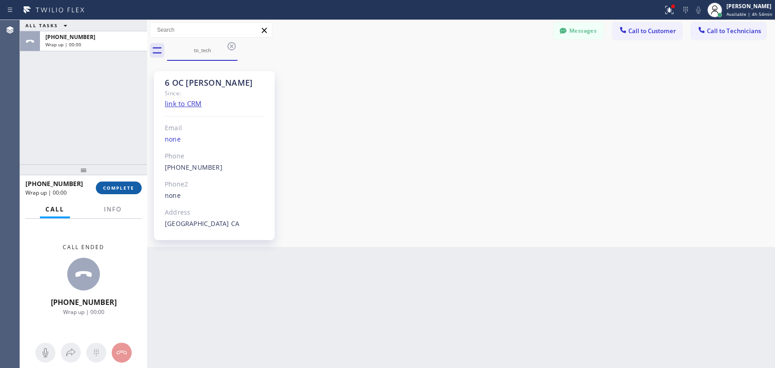
click at [128, 191] on button "COMPLETE" at bounding box center [119, 188] width 46 height 13
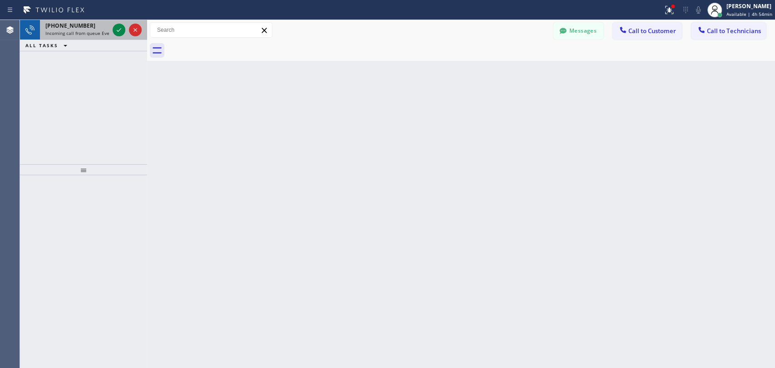
click at [68, 31] on span "Incoming call from queue Everybody" at bounding box center [84, 33] width 79 height 6
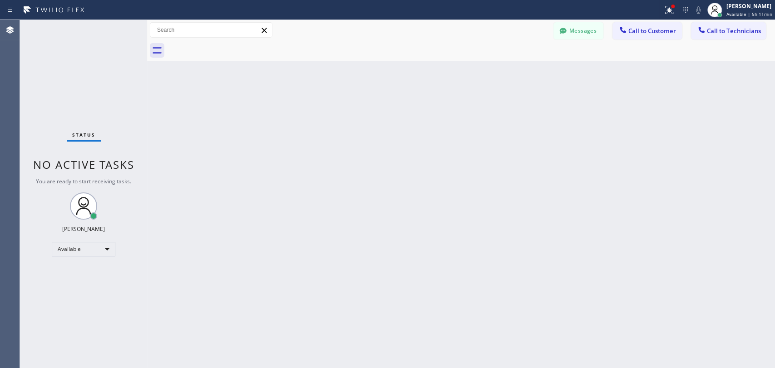
click at [714, 40] on div "Messages Call to Customer Call to Technicians Outbound call Location San Fernan…" at bounding box center [461, 40] width 628 height 41
click at [694, 27] on button "Call to Technicians" at bounding box center [728, 30] width 75 height 17
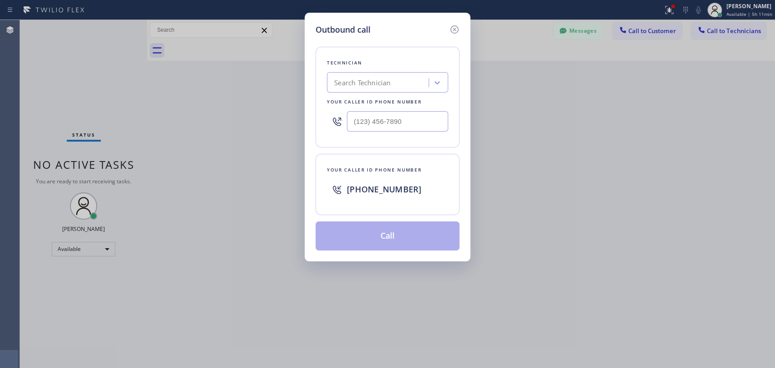
drag, startPoint x: 427, startPoint y: 64, endPoint x: 422, endPoint y: 64, distance: 5.5
click at [422, 64] on div "Technician" at bounding box center [387, 63] width 121 height 10
click at [404, 74] on div "Technician Search Technician Your caller id phone number" at bounding box center [388, 97] width 144 height 101
click at [394, 81] on div "Search Technician" at bounding box center [379, 83] width 99 height 16
type input "serg"
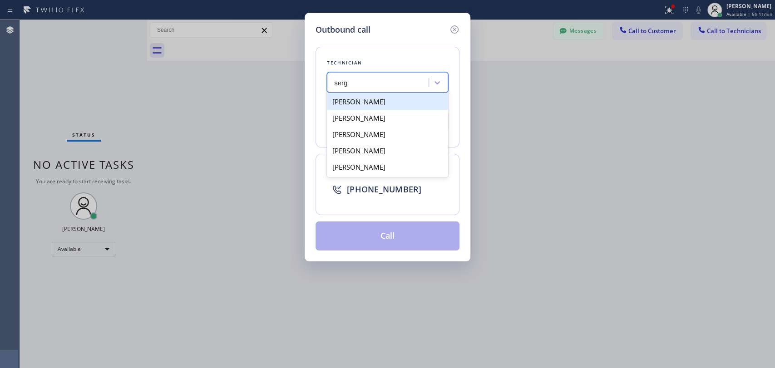
click at [376, 102] on div "[PERSON_NAME]" at bounding box center [387, 102] width 121 height 16
type input "(323) 304-1325"
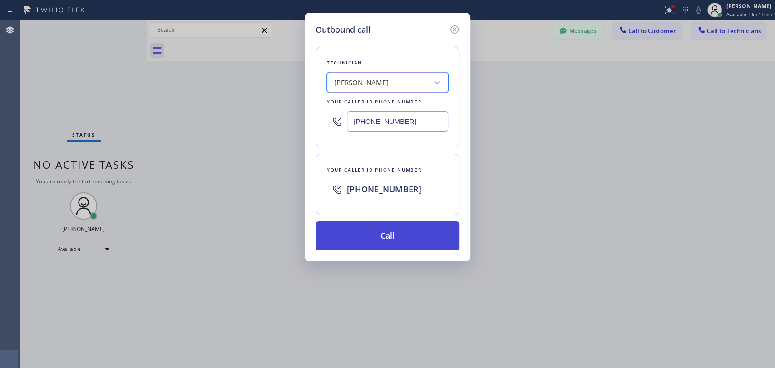
click at [381, 247] on button "Call" at bounding box center [388, 236] width 144 height 29
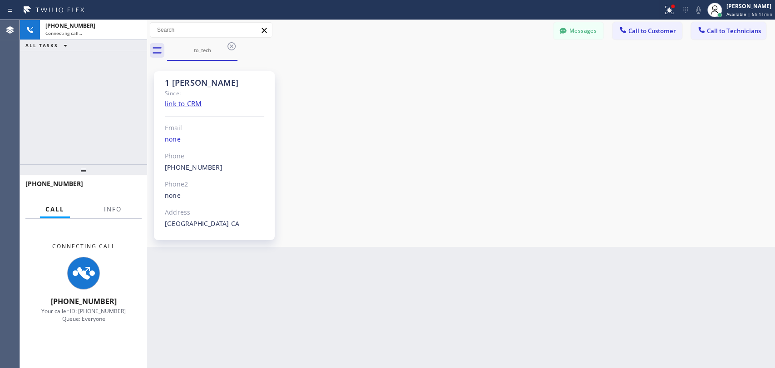
scroll to position [975, 0]
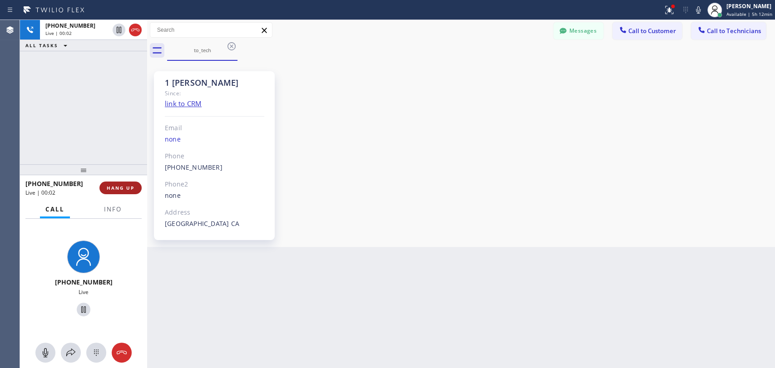
click at [113, 186] on span "HANG UP" at bounding box center [121, 188] width 28 height 6
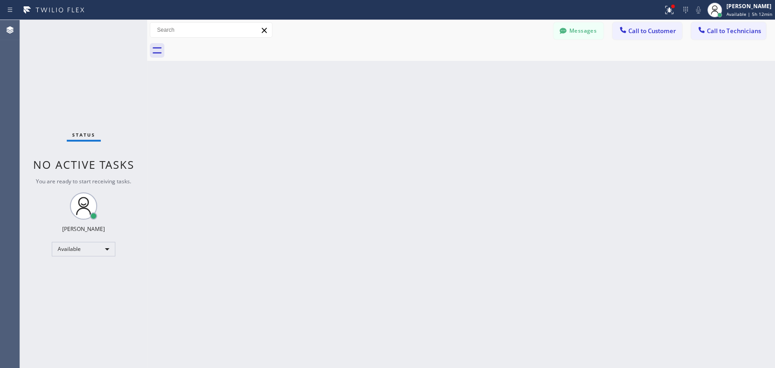
click at [109, 122] on div "Status No active tasks You are ready to start receiving tasks. [PERSON_NAME] Av…" at bounding box center [83, 194] width 127 height 348
click at [600, 231] on div "Back to Dashboard Change Sender ID Customers Technicians TC Tom Cropper 09/03 1…" at bounding box center [461, 194] width 628 height 348
click at [716, 32] on span "Call to Technicians" at bounding box center [734, 31] width 54 height 8
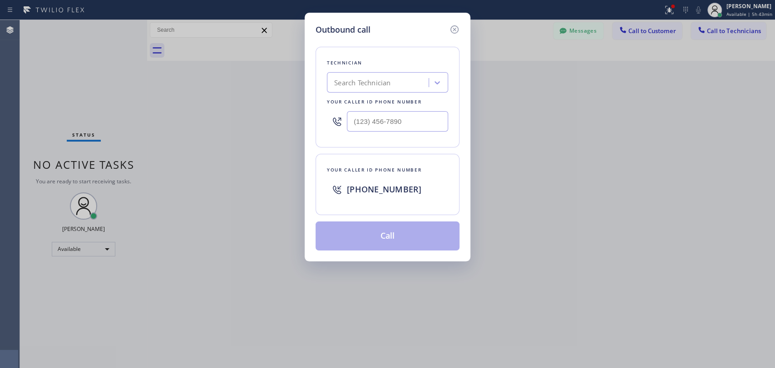
click at [392, 81] on div "Search Technician" at bounding box center [379, 83] width 99 height 16
type input "vad"
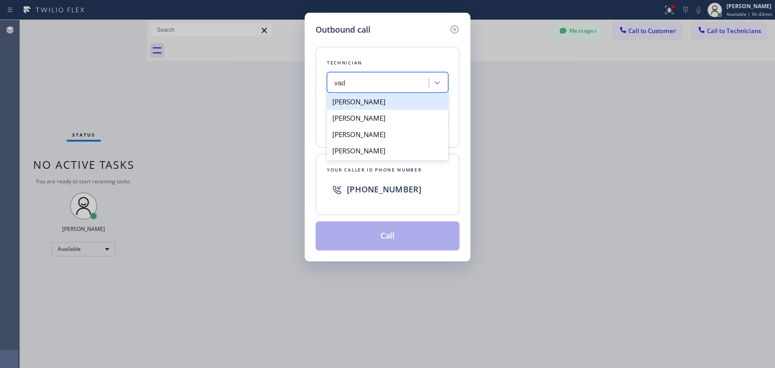
click at [346, 100] on div "[PERSON_NAME]" at bounding box center [387, 102] width 121 height 16
type input "(818) 309-0098"
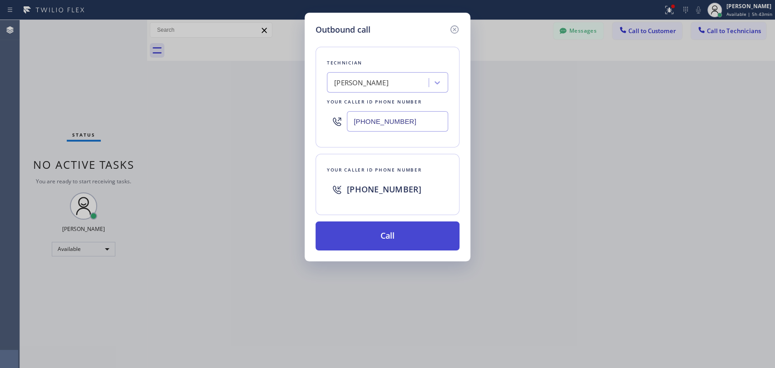
click at [374, 242] on button "Call" at bounding box center [388, 236] width 144 height 29
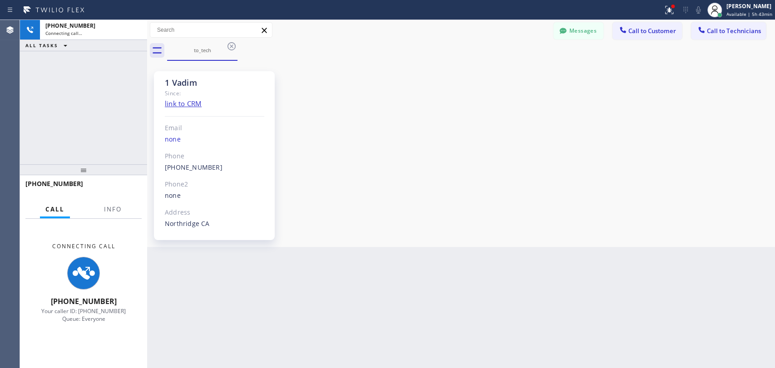
scroll to position [3412, 0]
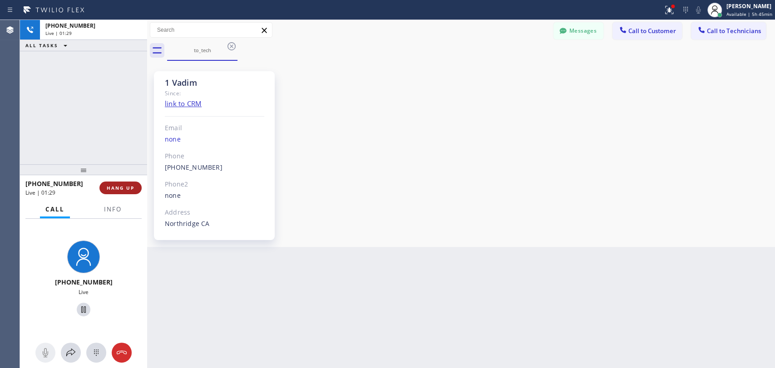
click at [127, 187] on span "HANG UP" at bounding box center [121, 188] width 28 height 6
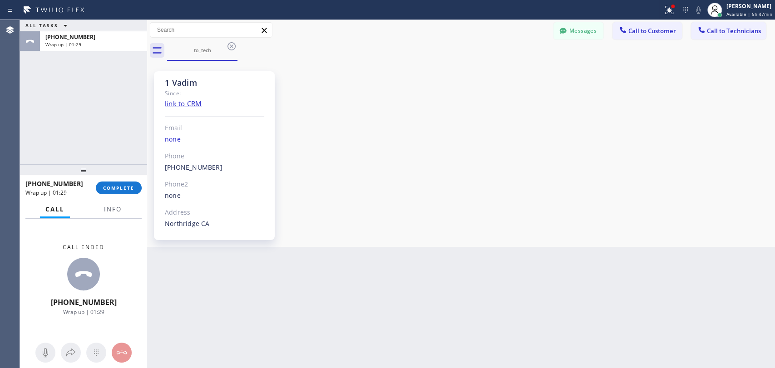
drag, startPoint x: 126, startPoint y: 195, endPoint x: 65, endPoint y: 199, distance: 61.0
click at [126, 195] on div "+18183090098 Wrap up | 01:29 COMPLETE" at bounding box center [83, 188] width 116 height 24
click at [111, 192] on button "COMPLETE" at bounding box center [119, 188] width 46 height 13
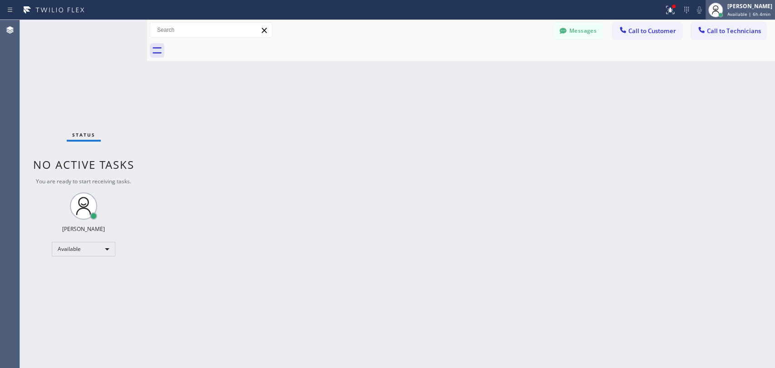
drag, startPoint x: 746, startPoint y: 9, endPoint x: 737, endPoint y: 15, distance: 11.0
click at [746, 8] on div "[PERSON_NAME]" at bounding box center [749, 6] width 45 height 8
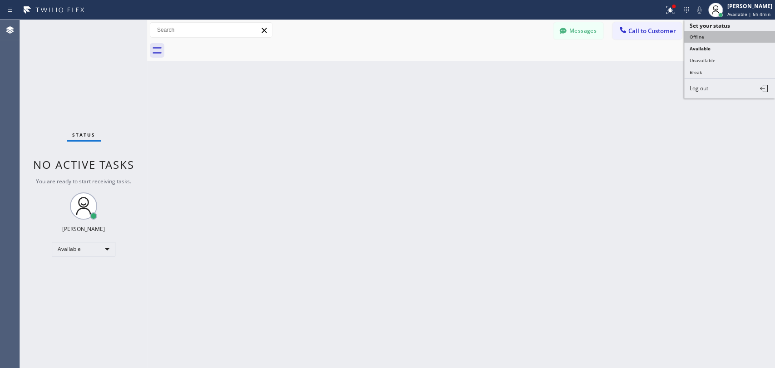
click at [712, 31] on button "Offline" at bounding box center [729, 37] width 91 height 12
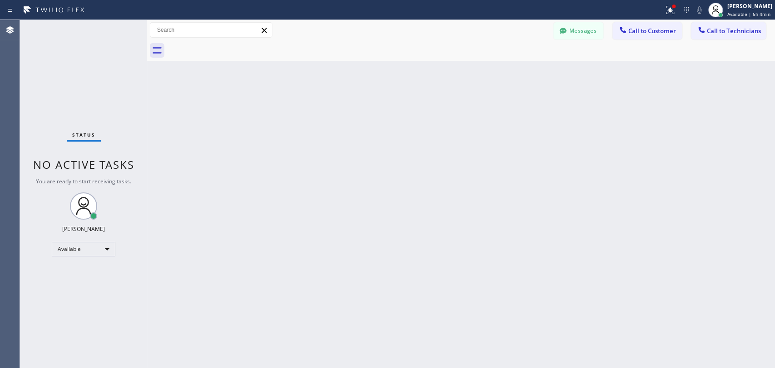
click at [564, 41] on div at bounding box center [471, 50] width 608 height 20
click at [567, 31] on icon at bounding box center [563, 30] width 9 height 9
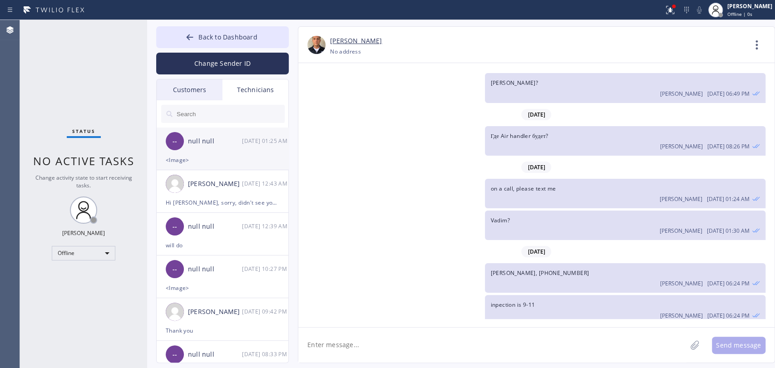
click at [208, 157] on div "<Image>" at bounding box center [223, 160] width 114 height 10
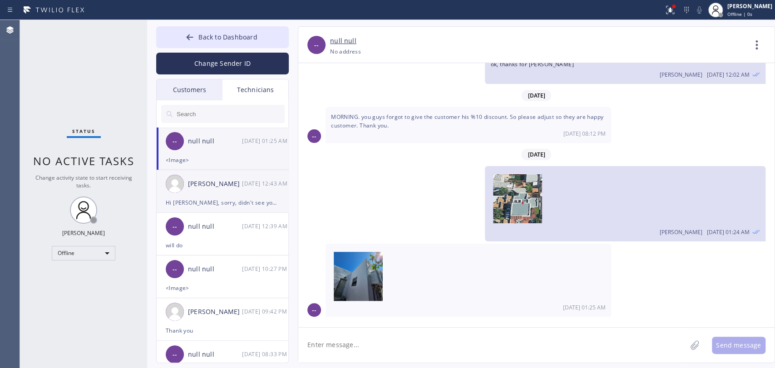
scroll to position [2875, 0]
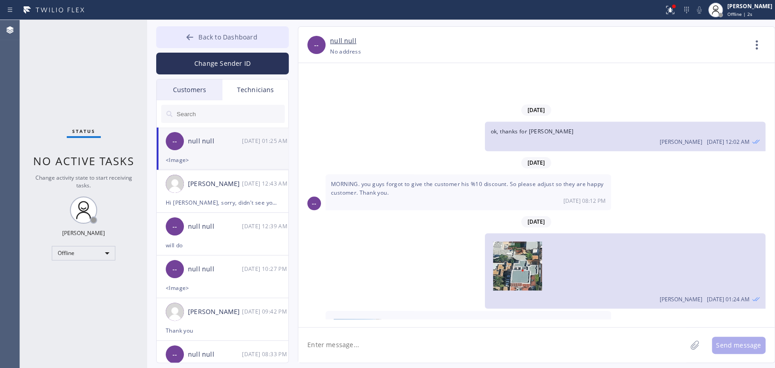
click at [208, 37] on span "Back to Dashboard" at bounding box center [227, 37] width 59 height 9
